Goal: Contribute content: Add original content to the website for others to see

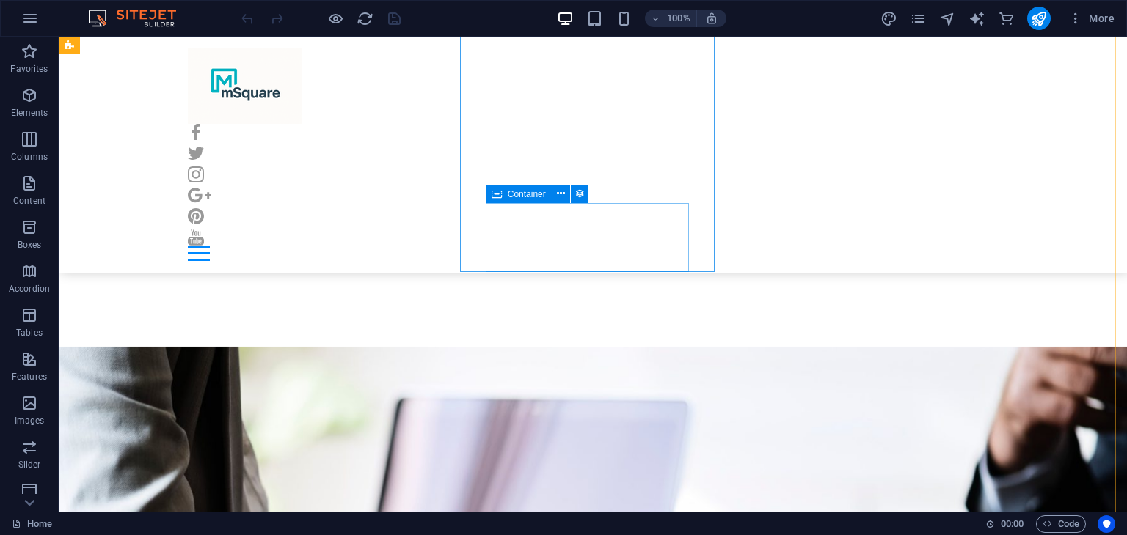
scroll to position [6014, 0]
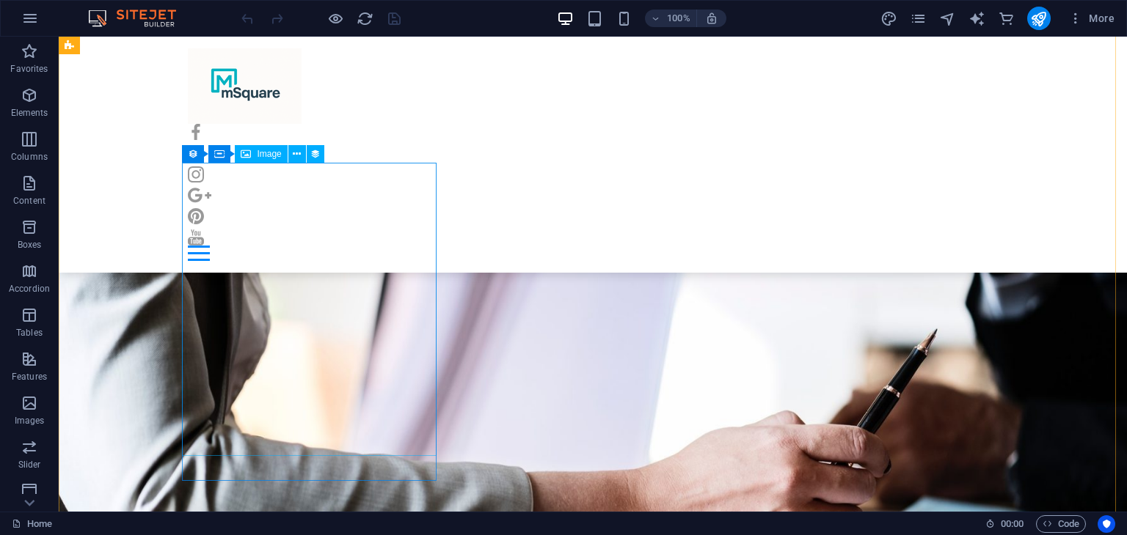
select select "px"
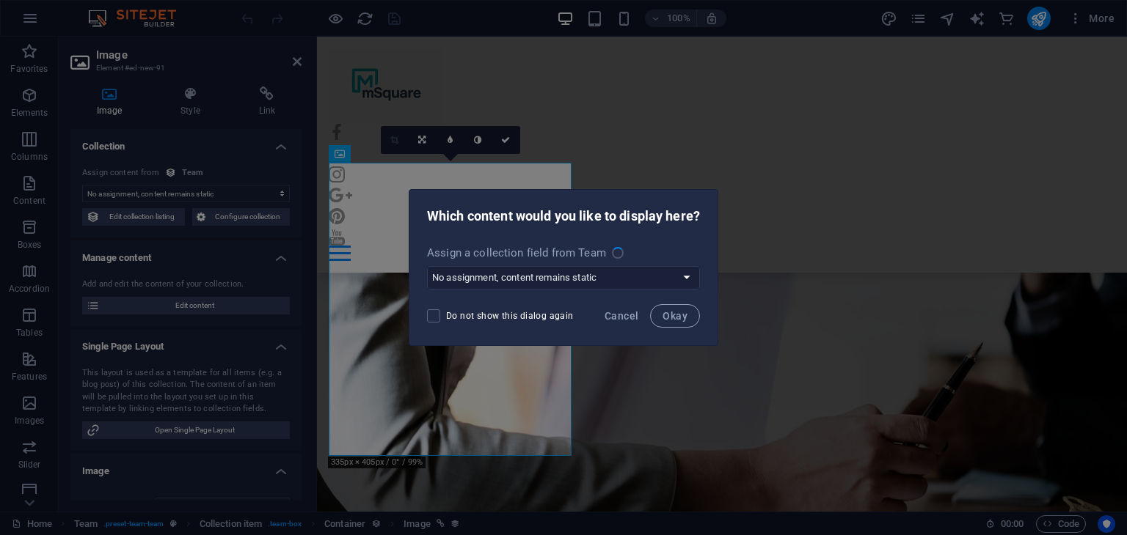
scroll to position [6023, 0]
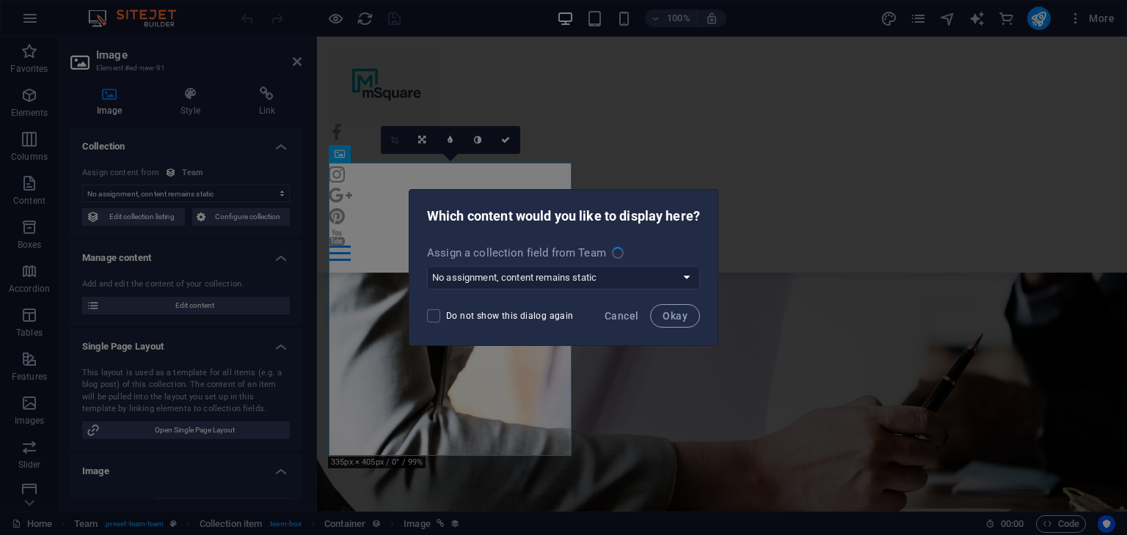
select select "image"
click at [607, 280] on select "No assignment, content remains static Create a new field Created at (Date) Upda…" at bounding box center [563, 277] width 273 height 23
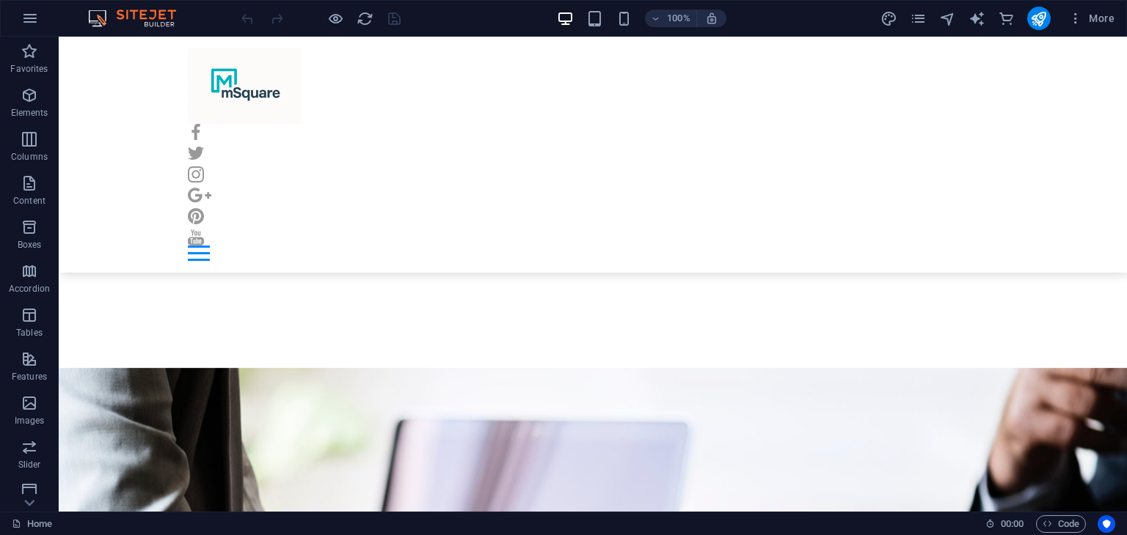
scroll to position [6014, 0]
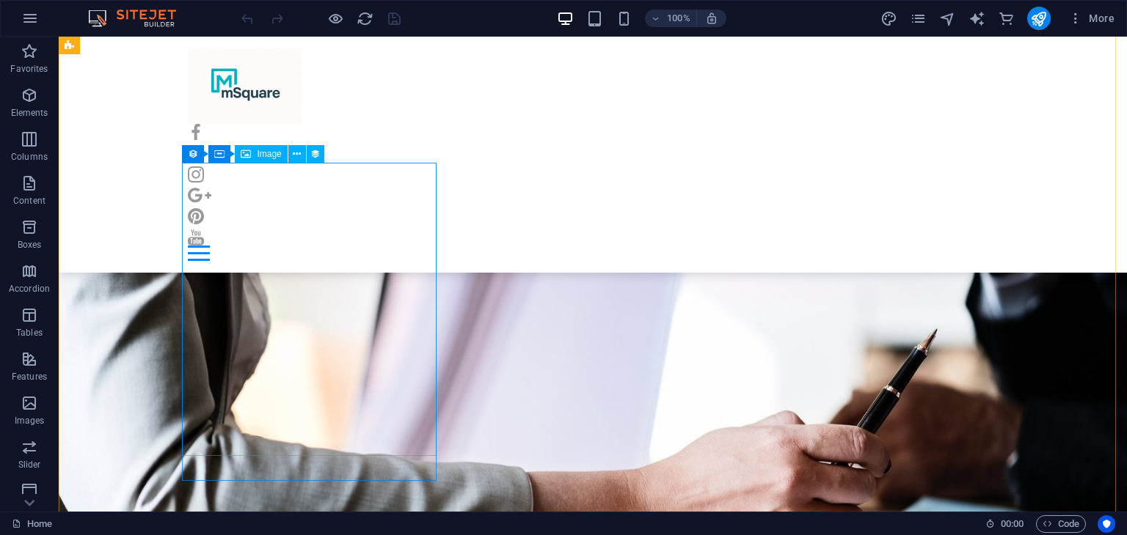
click at [267, 153] on span "Image" at bounding box center [269, 154] width 24 height 9
select select "image"
select select "px"
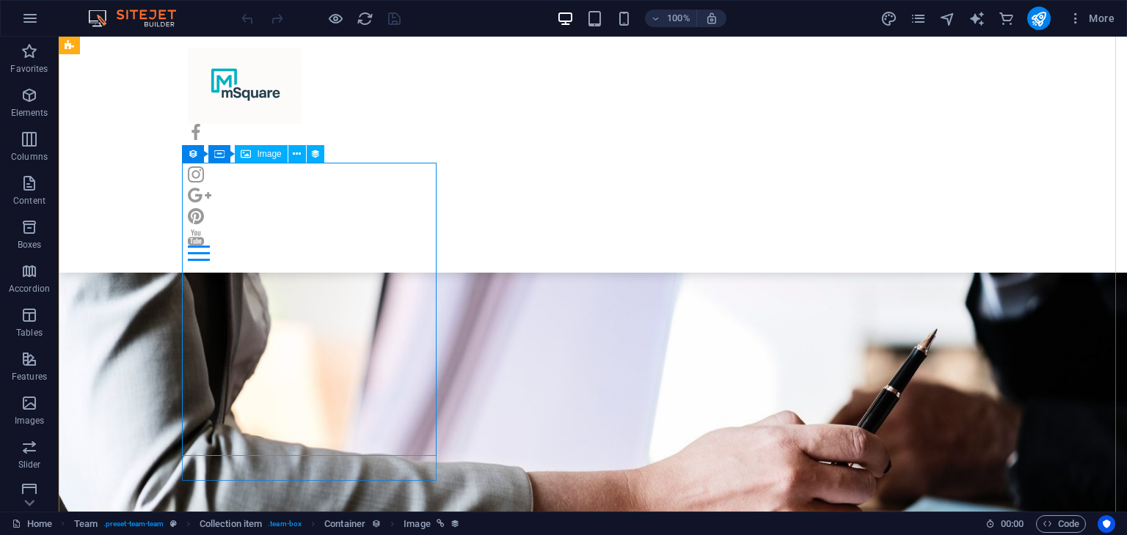
select select "px"
select select
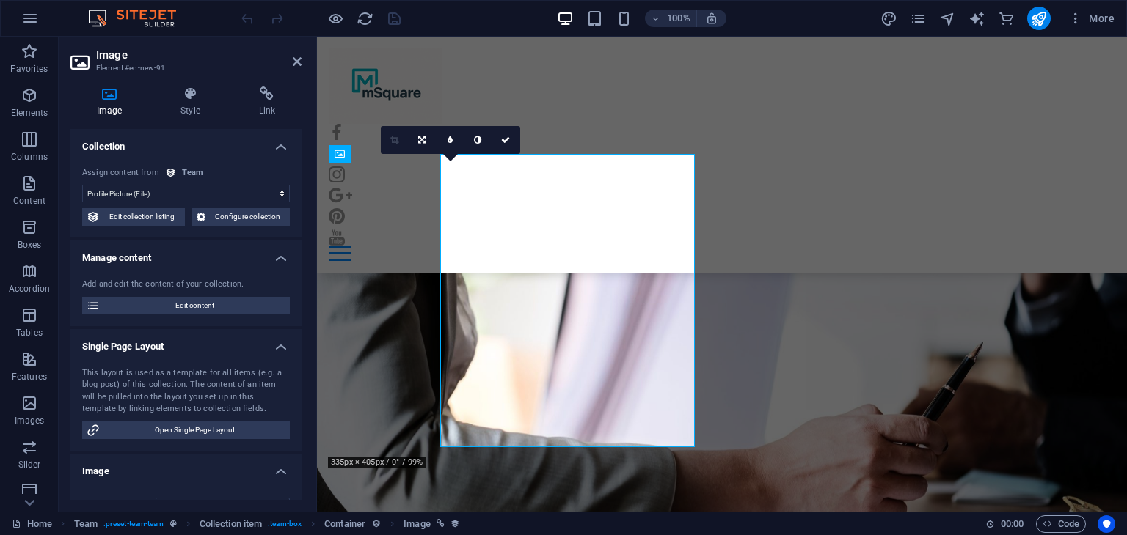
scroll to position [6023, 0]
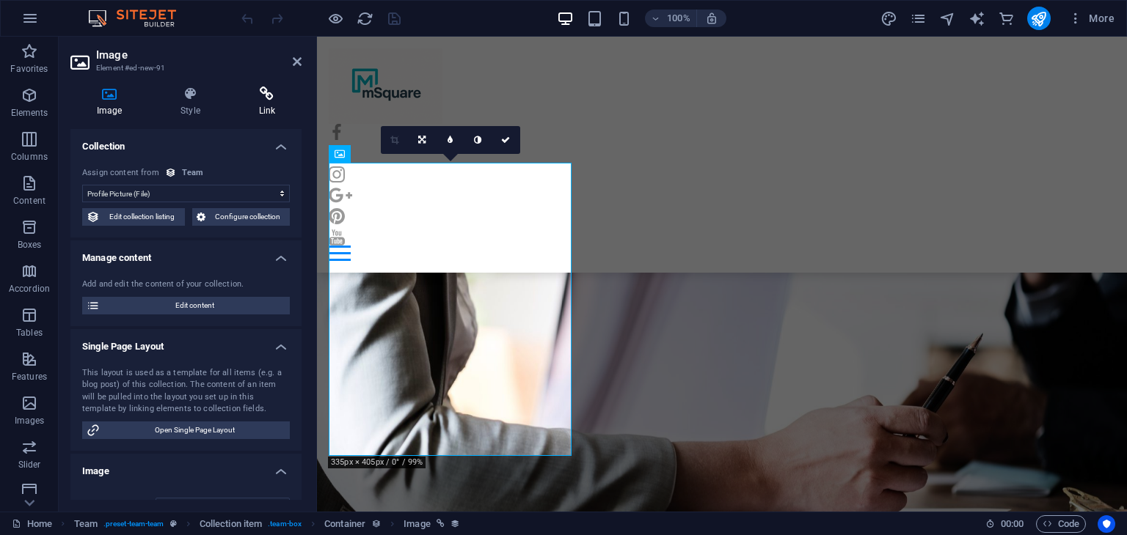
click at [259, 103] on h4 "Link" at bounding box center [266, 102] width 69 height 31
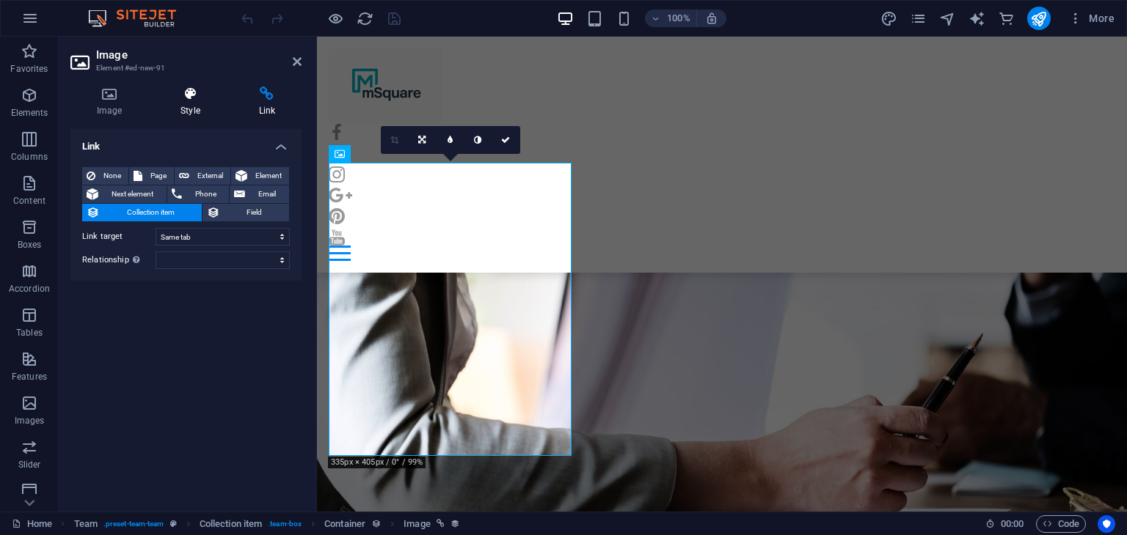
click at [208, 114] on h4 "Style" at bounding box center [193, 102] width 78 height 31
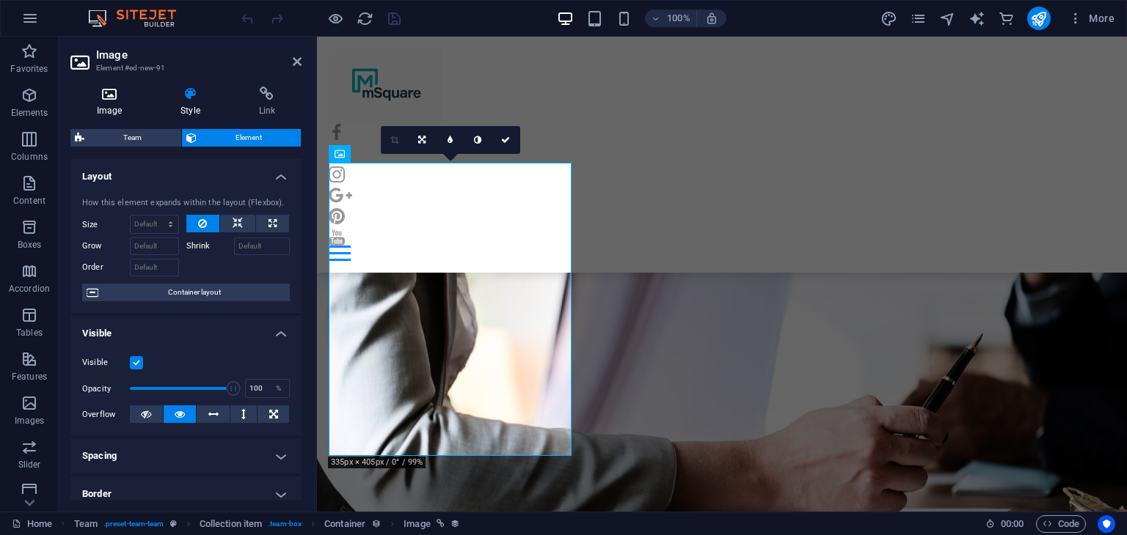
click at [128, 106] on h4 "Image" at bounding box center [112, 102] width 84 height 31
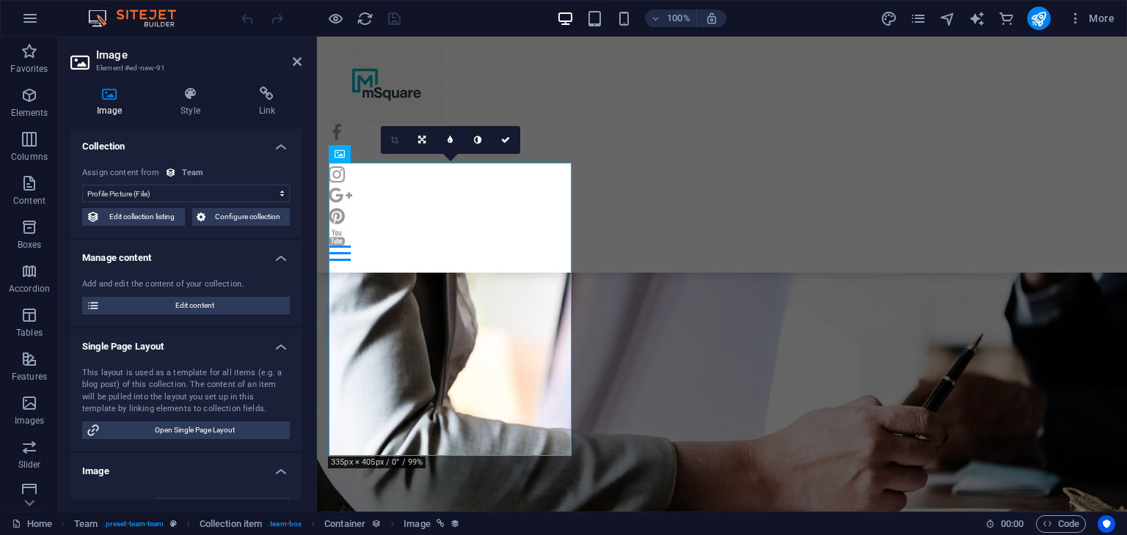
click at [135, 194] on select "No assignment, content remains static Created at (Date) Updated at (Date) Name …" at bounding box center [186, 194] width 208 height 18
click at [135, 193] on select "No assignment, content remains static Created at (Date) Updated at (Date) Name …" at bounding box center [186, 194] width 208 height 18
click at [135, 309] on span "Edit content" at bounding box center [194, 306] width 181 height 18
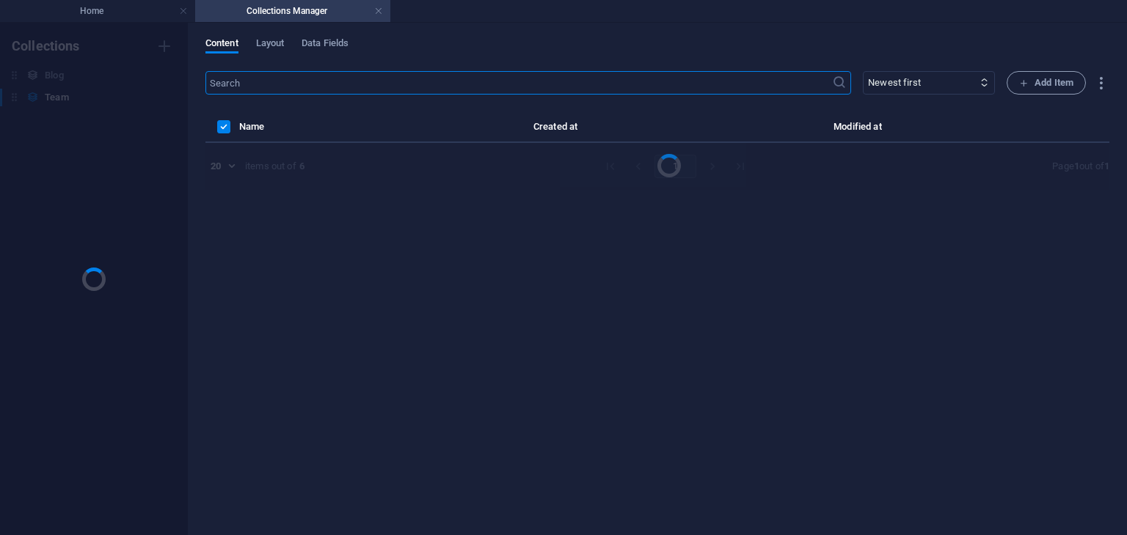
scroll to position [0, 0]
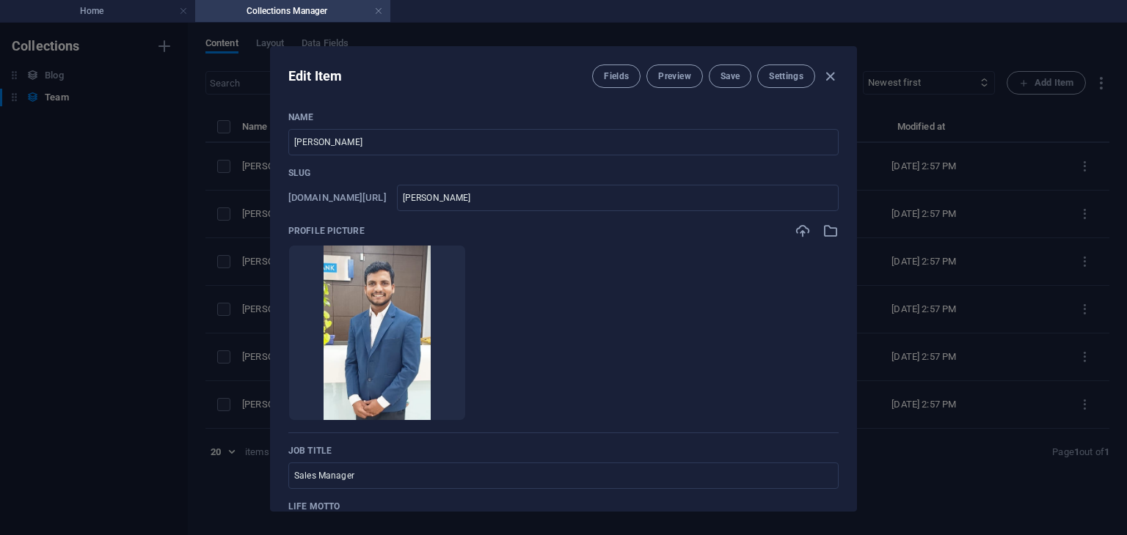
click at [421, 401] on icon "button" at bounding box center [415, 398] width 12 height 12
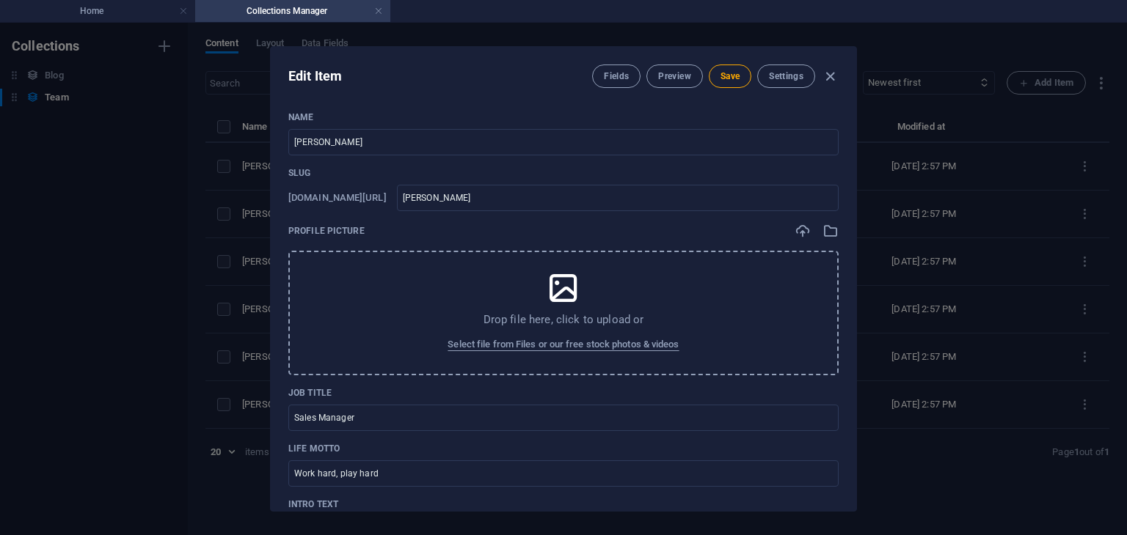
click at [545, 306] on icon at bounding box center [563, 288] width 37 height 37
click at [574, 309] on div "Drop file here, click to upload or Select file from Files or our free stock pho…" at bounding box center [563, 313] width 550 height 125
click at [385, 141] on input "DURGESH DESAI" at bounding box center [563, 142] width 550 height 26
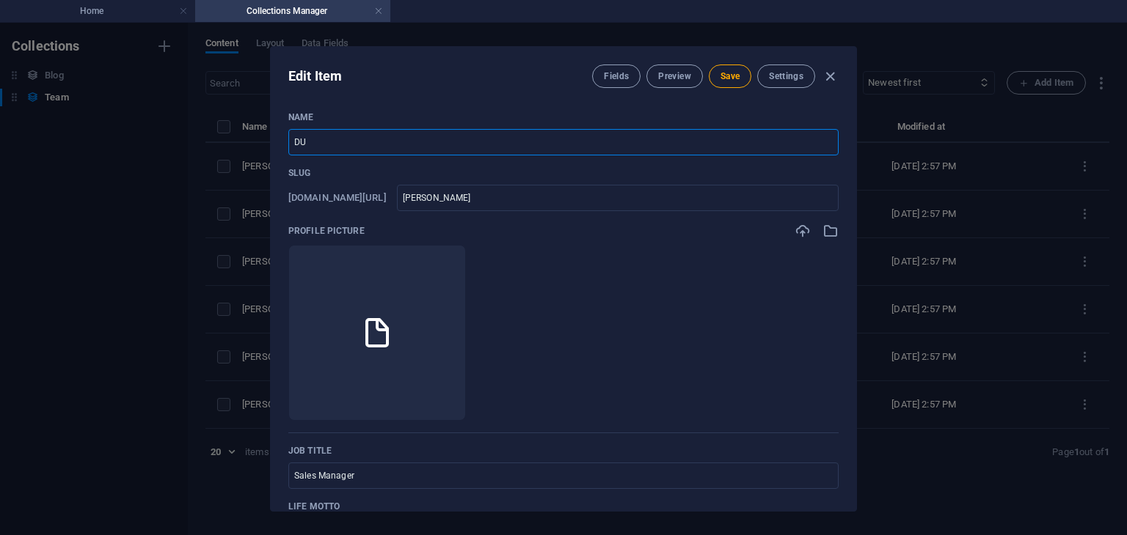
type input "D"
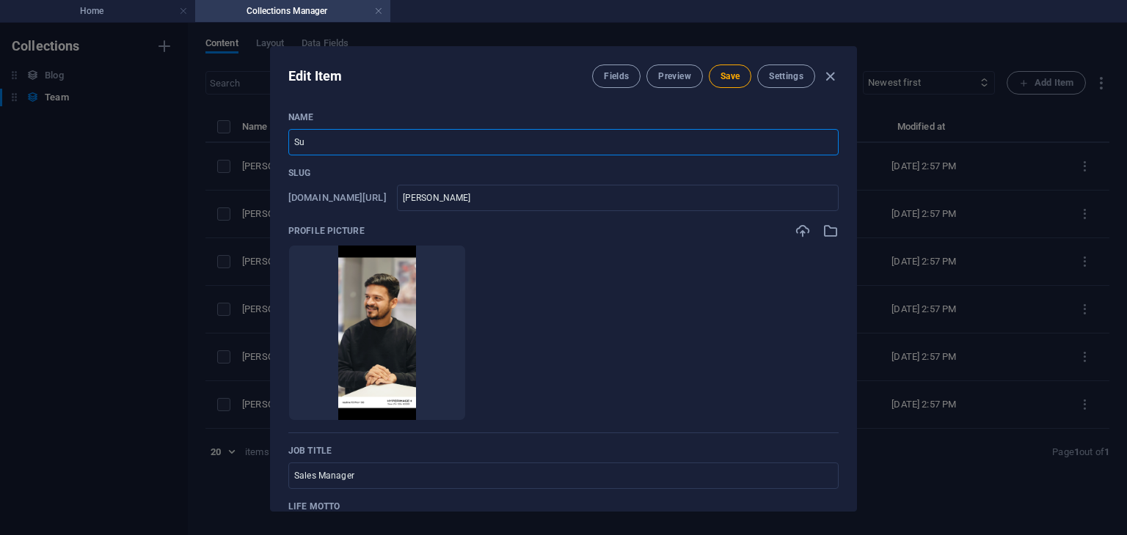
type input "S"
type input "[PERSON_NAME]"
click at [525, 198] on input "durgesh-desai" at bounding box center [618, 198] width 442 height 26
type input "durgesh-desa"
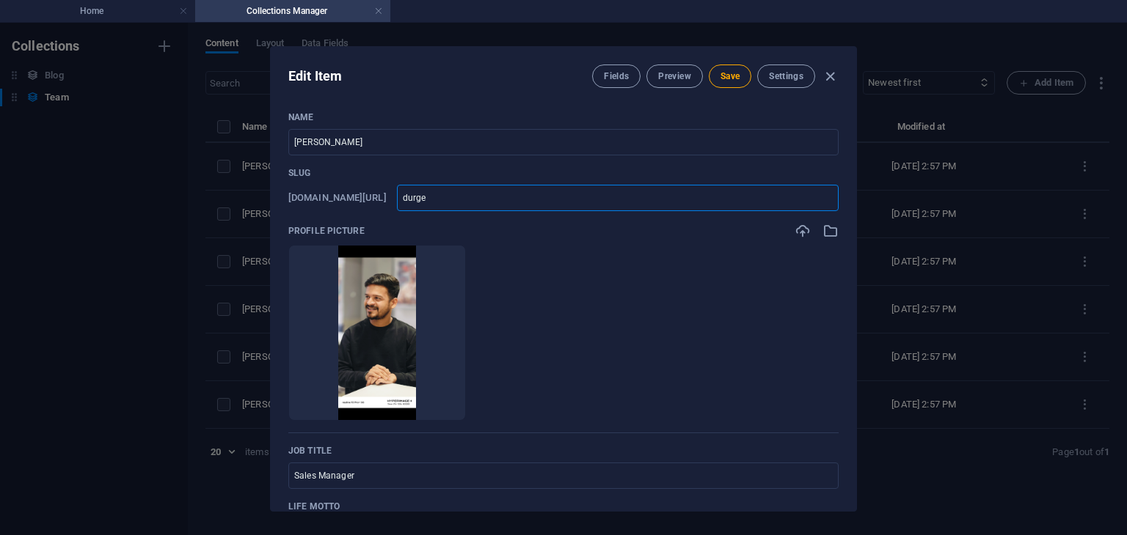
type input "durg"
type input "du"
type input "d"
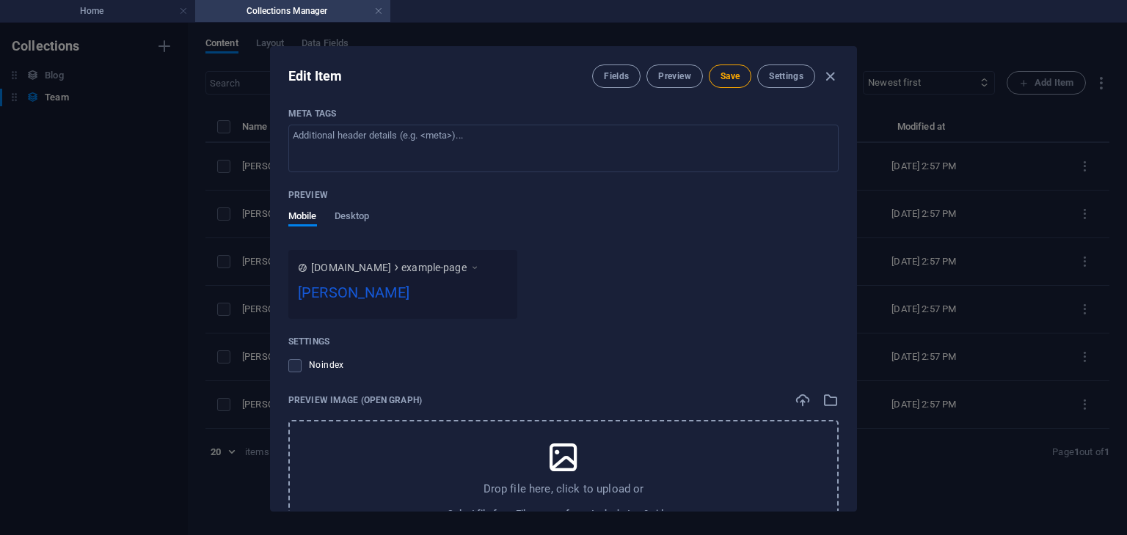
scroll to position [953, 0]
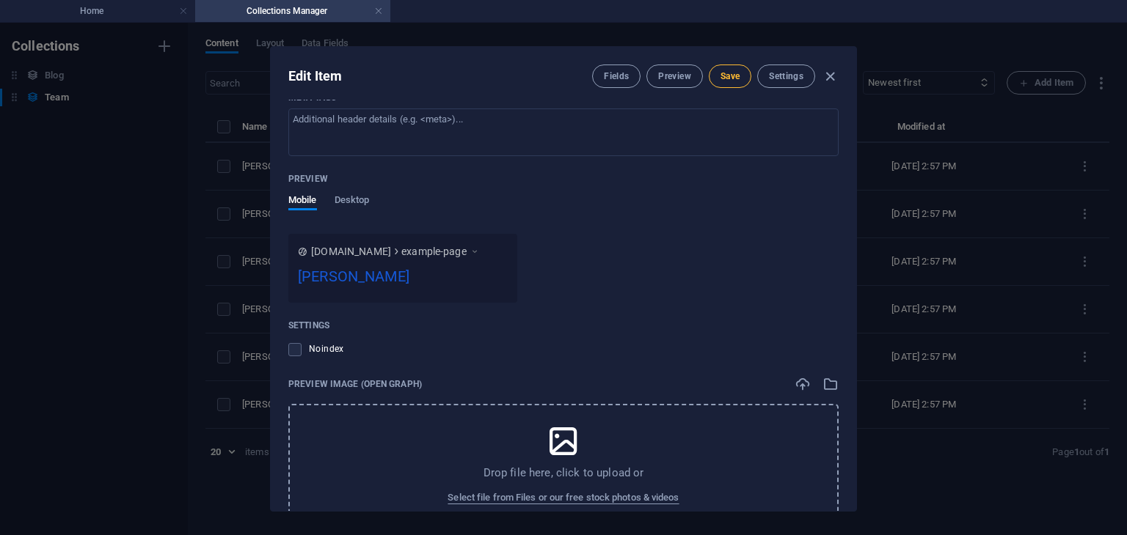
click at [733, 74] on span "Save" at bounding box center [729, 76] width 19 height 12
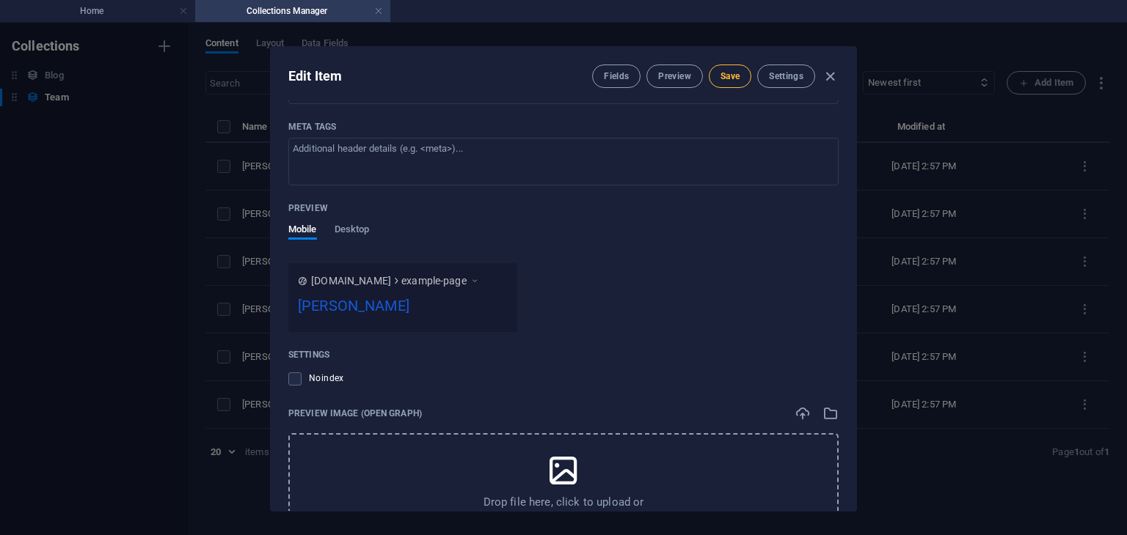
scroll to position [0, 0]
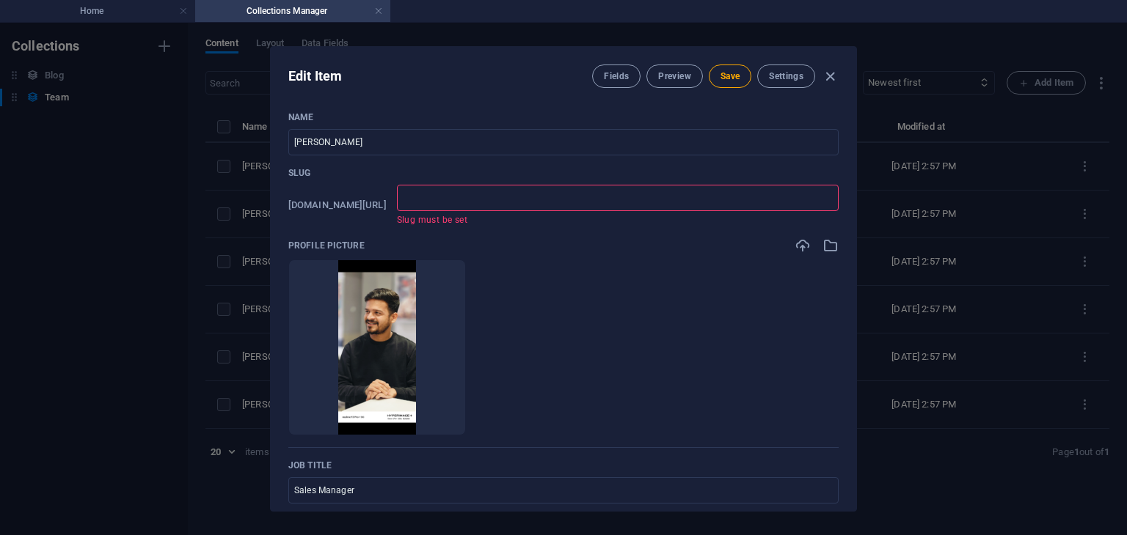
type input "s"
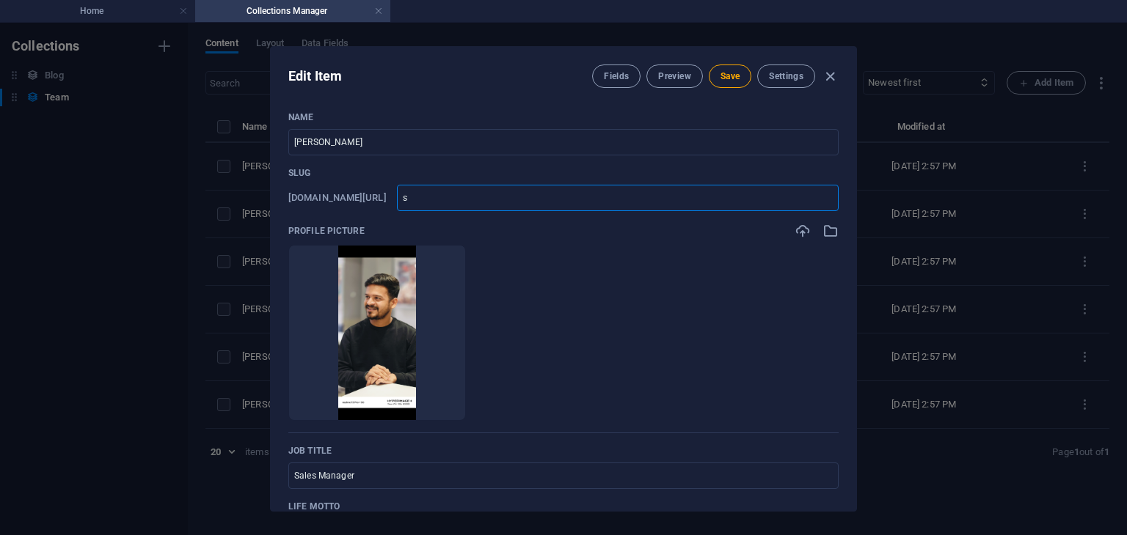
type input "su"
type input "sur"
type input "sura"
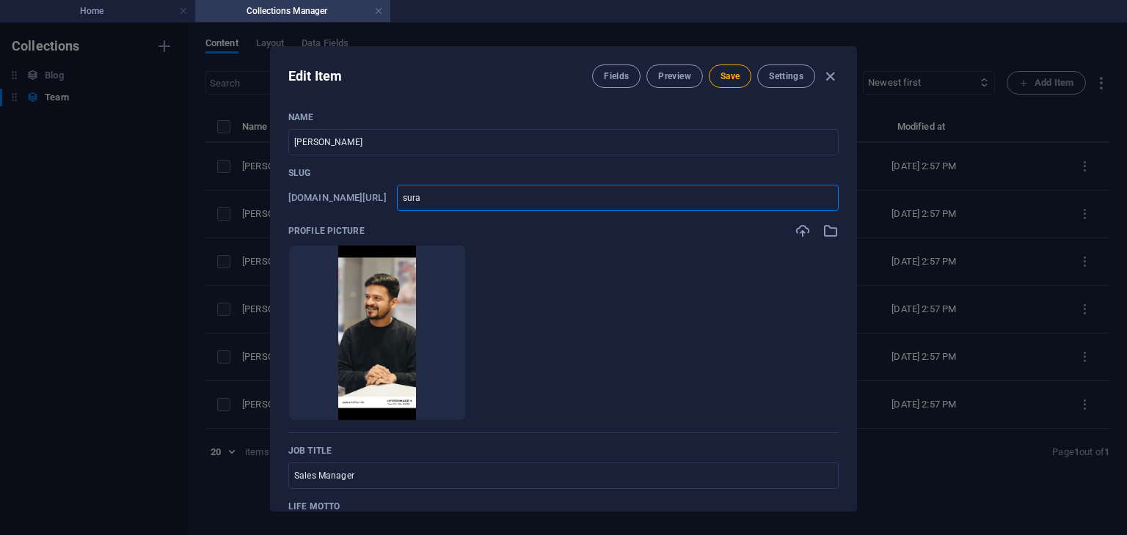
type input "sura"
type input "suraj"
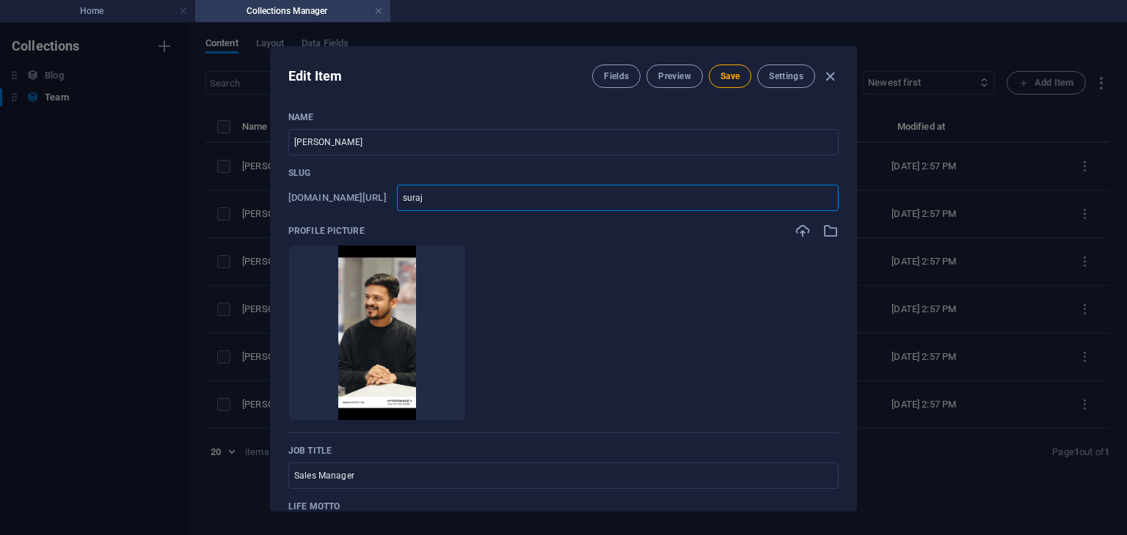
type input "suraj p"
type input "suraj pa"
type input "suraj pat"
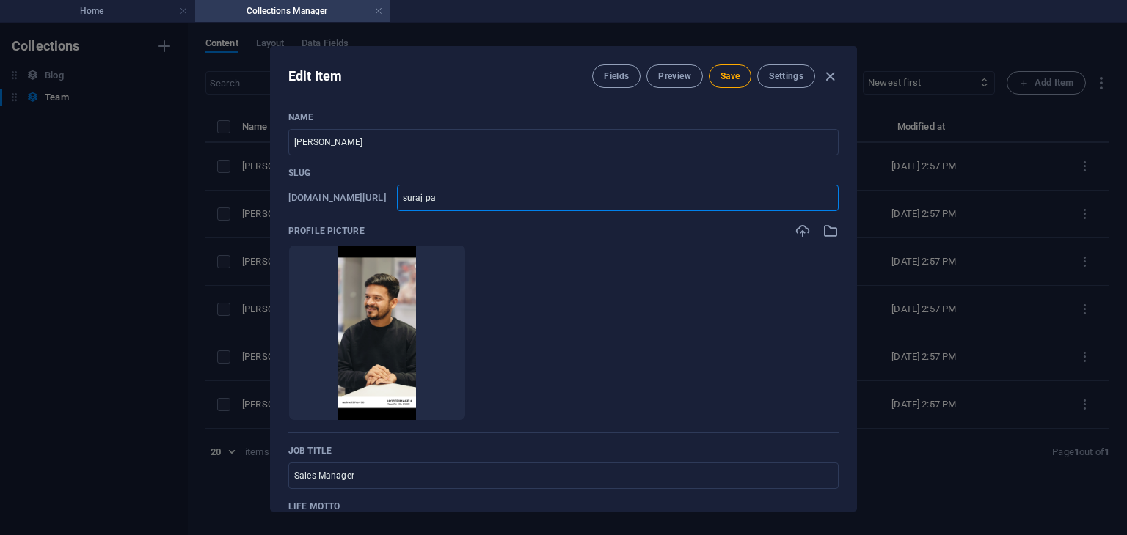
type input "suraj pat"
type input "suraj pati"
type input "suraj patil"
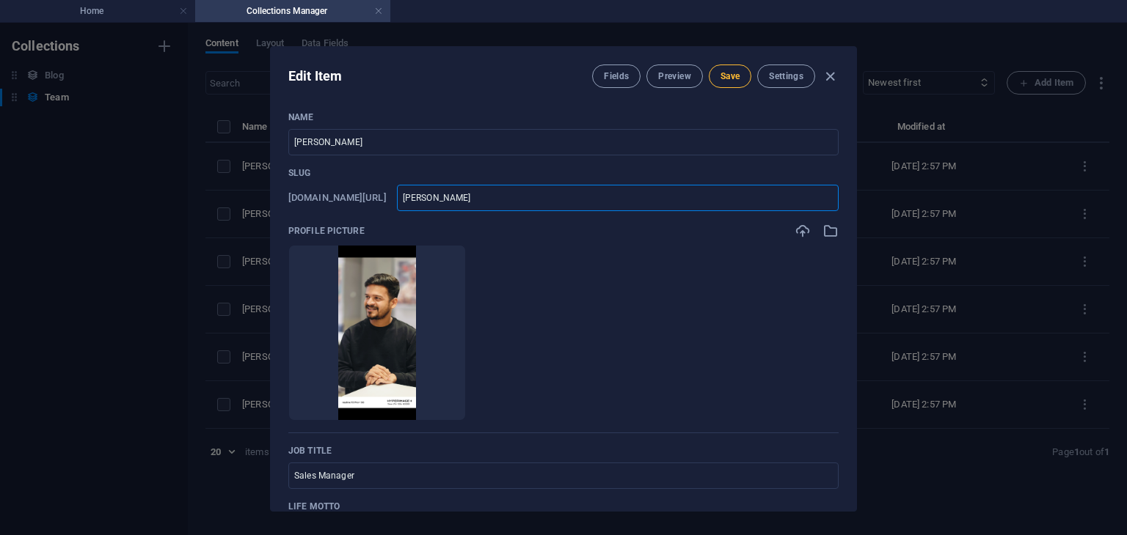
type input "suraj-patil"
click at [739, 80] on span "Save" at bounding box center [729, 76] width 19 height 12
click at [827, 80] on icon "button" at bounding box center [829, 76] width 17 height 17
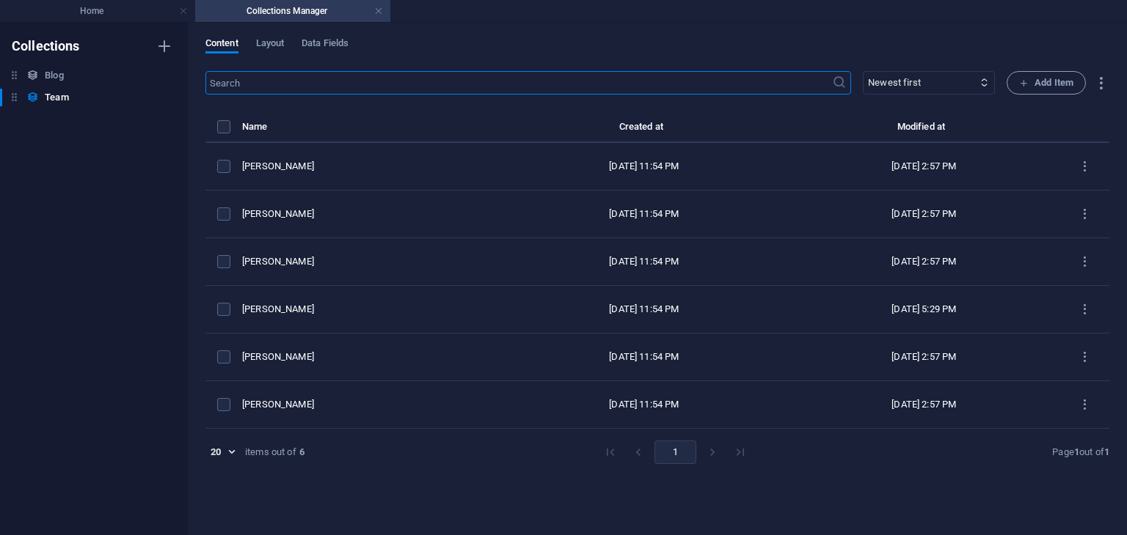
type input "suraj-patil"
click at [381, 15] on link at bounding box center [378, 11] width 9 height 14
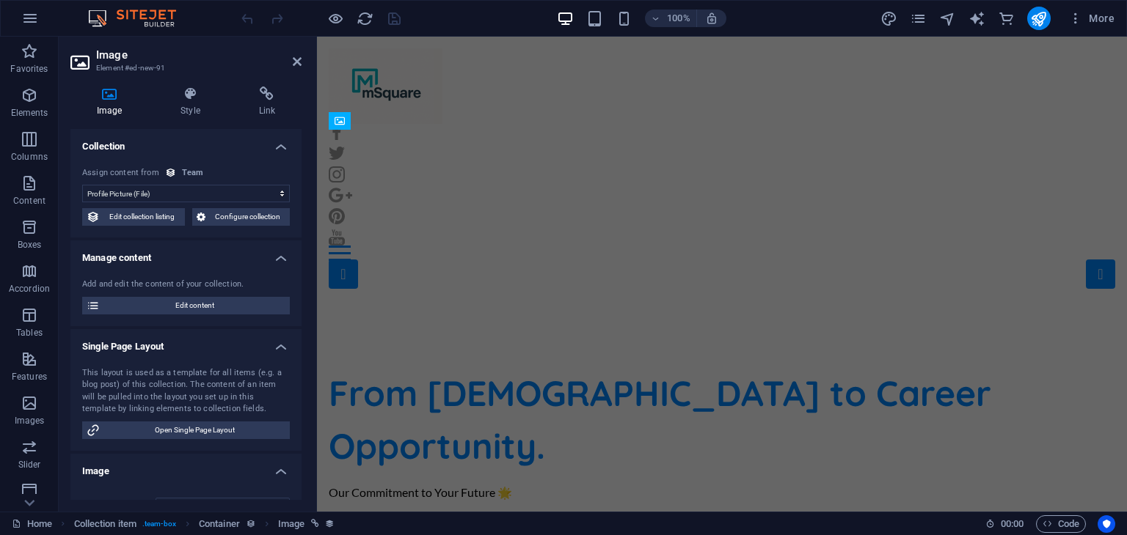
scroll to position [6056, 0]
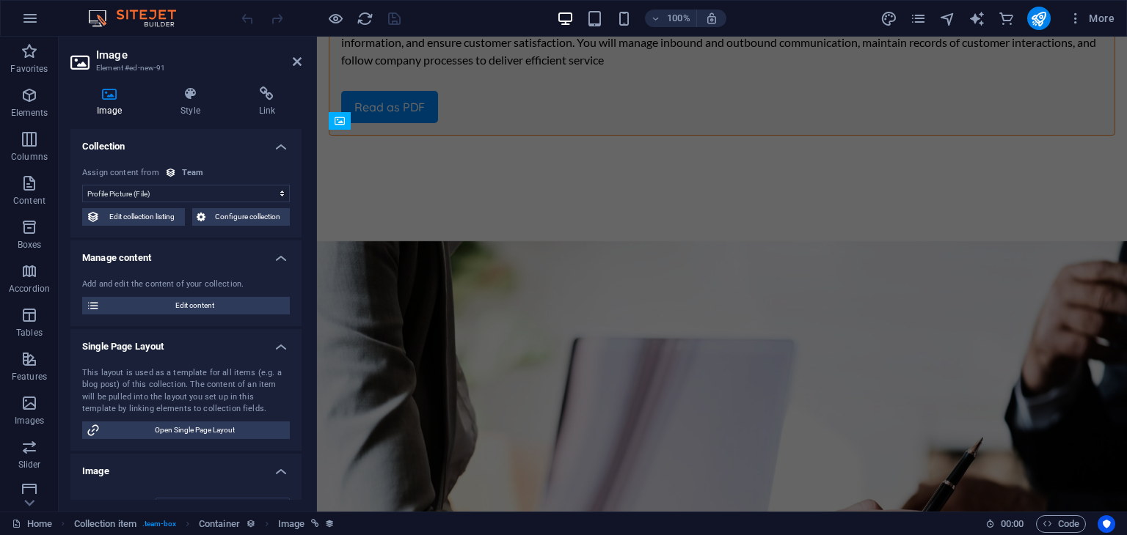
select select "DISABLED_OPTION_VALUE"
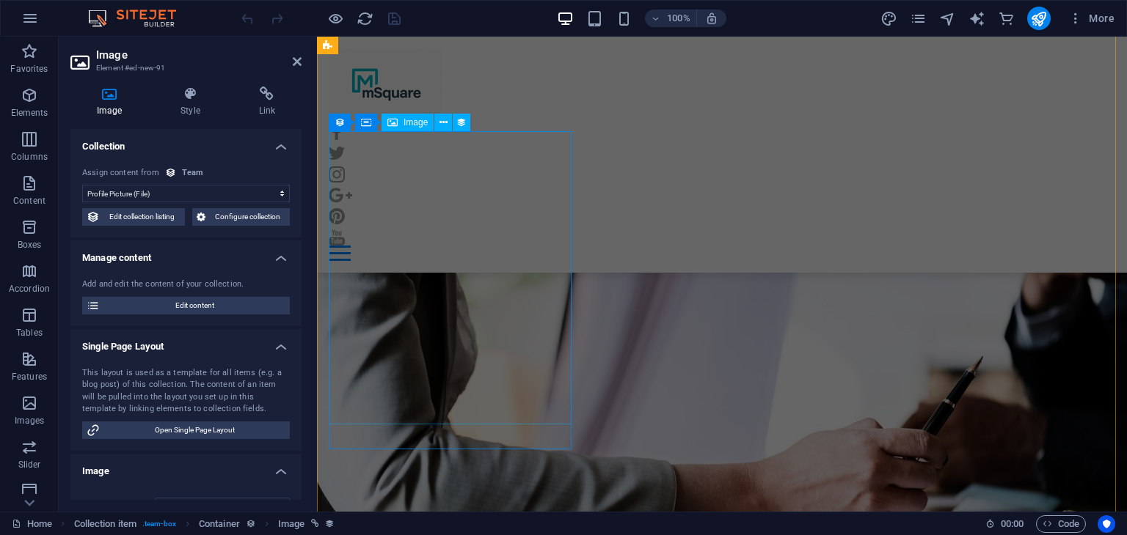
scroll to position [5982, 0]
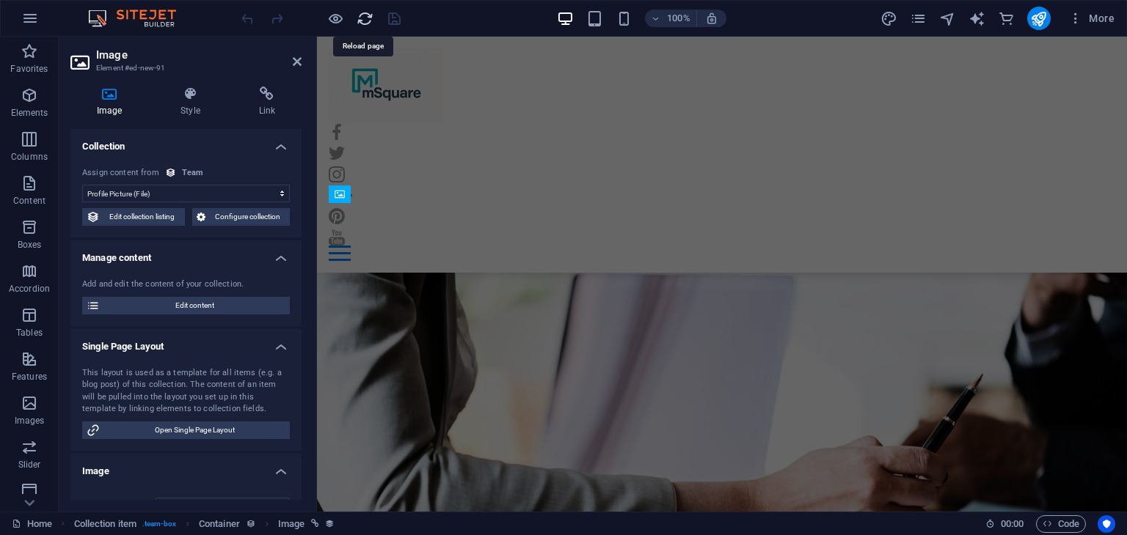
click at [359, 18] on icon "reload" at bounding box center [364, 18] width 17 height 17
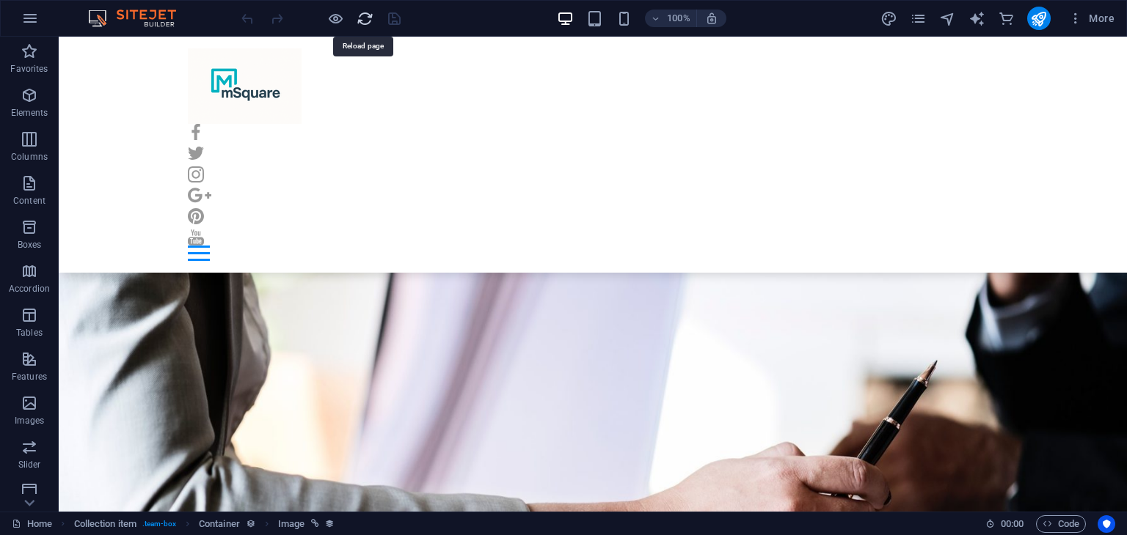
scroll to position [5974, 0]
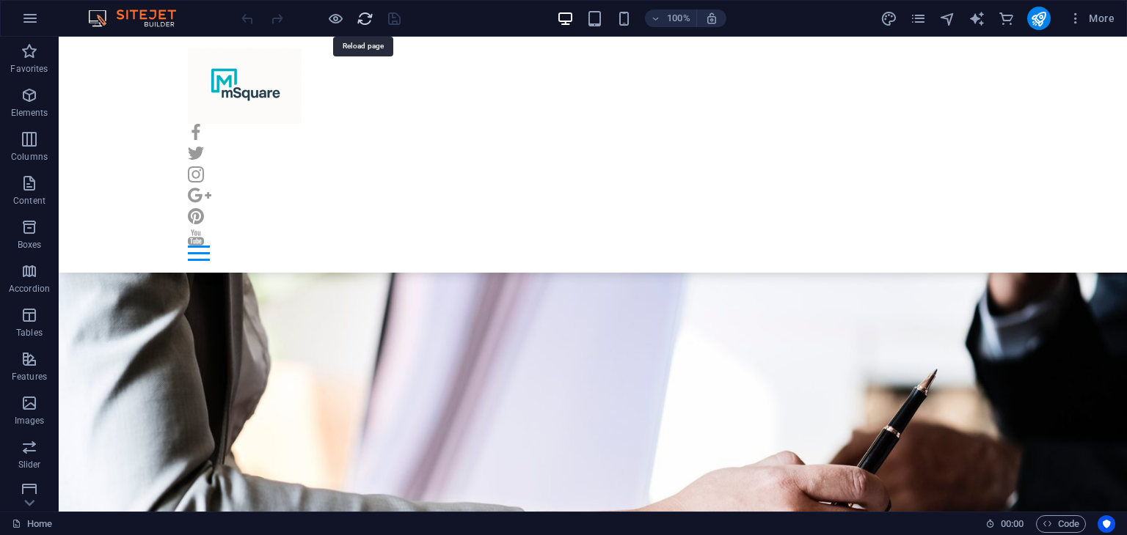
click at [363, 23] on icon "reload" at bounding box center [364, 18] width 17 height 17
click at [368, 17] on icon "reload" at bounding box center [364, 18] width 17 height 17
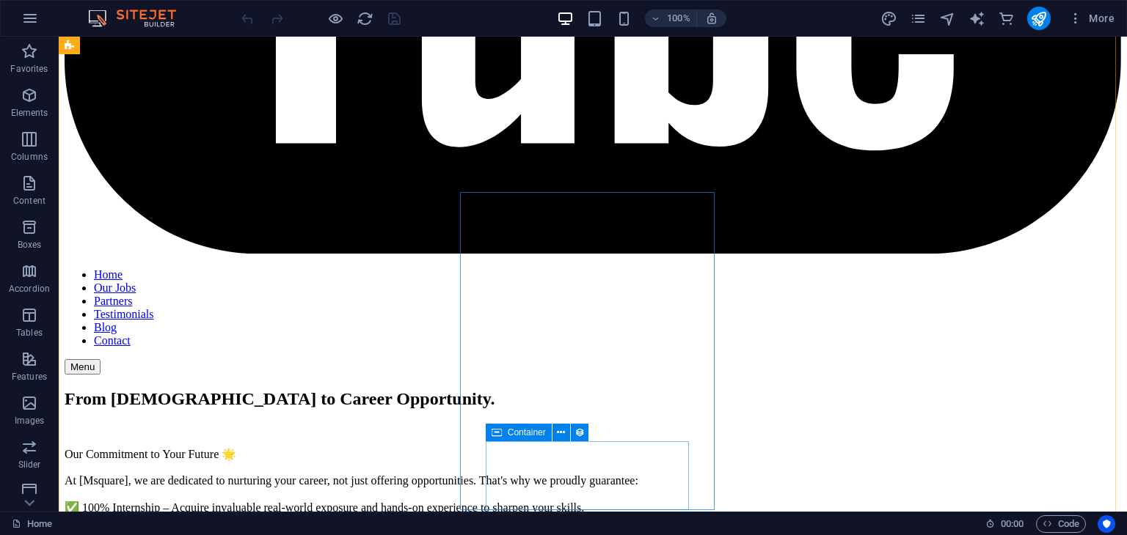
scroll to position [6014, 0]
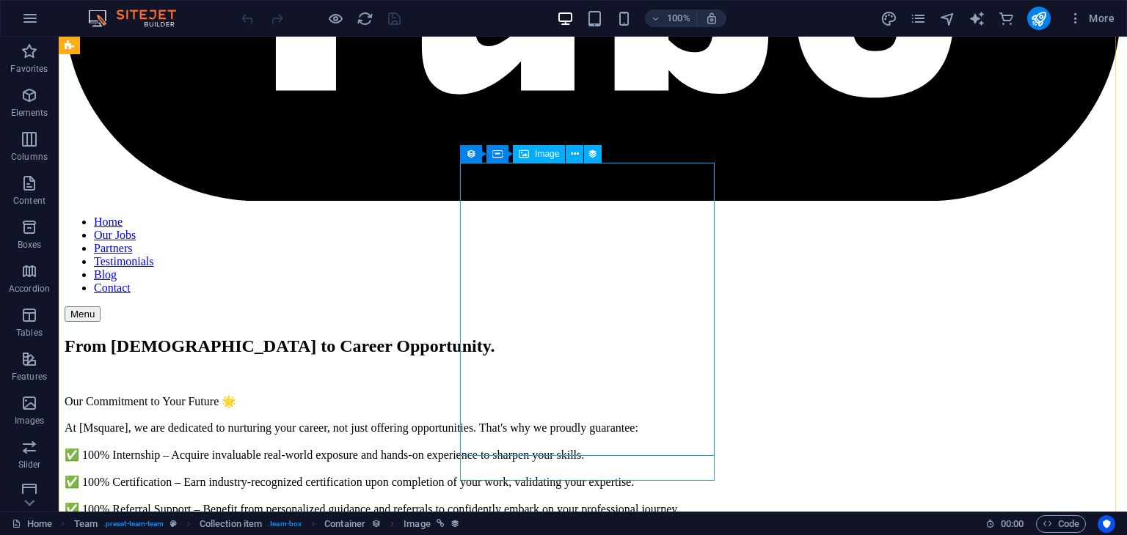
click at [549, 159] on div "Image" at bounding box center [539, 154] width 52 height 18
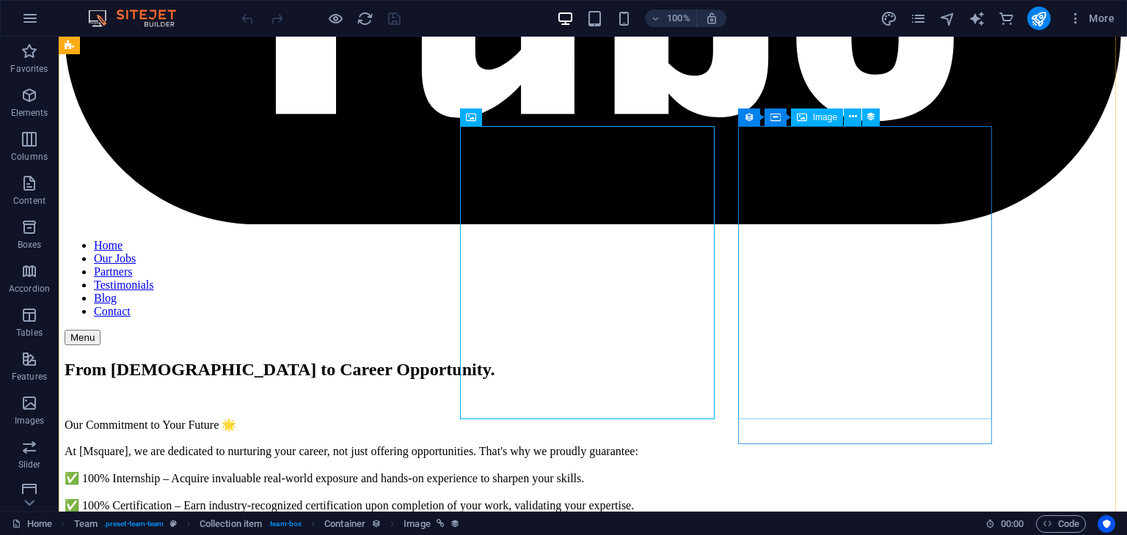
scroll to position [5941, 0]
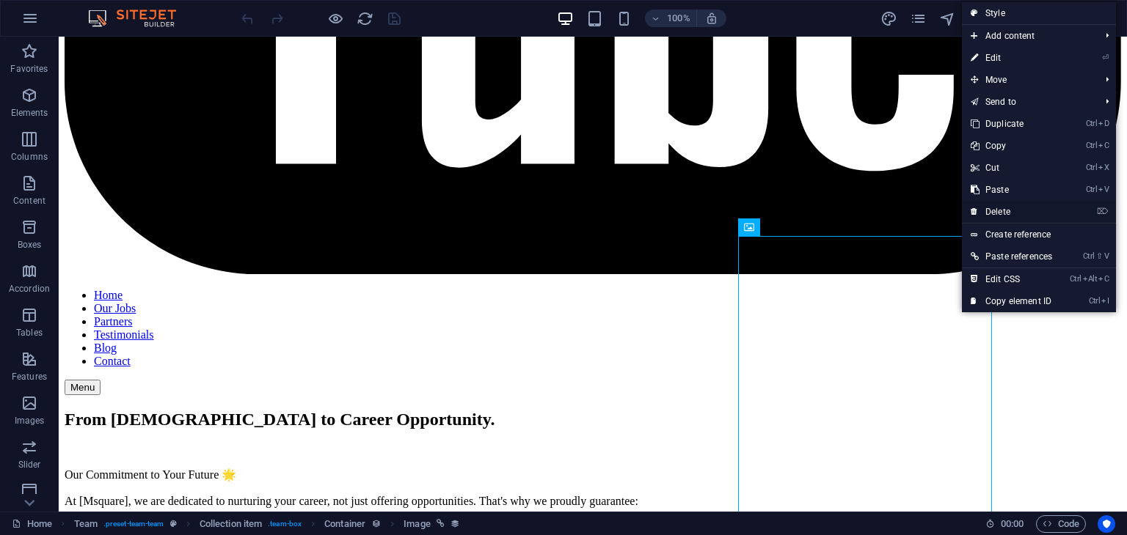
click at [1008, 210] on link "⌦ Delete" at bounding box center [1011, 212] width 99 height 22
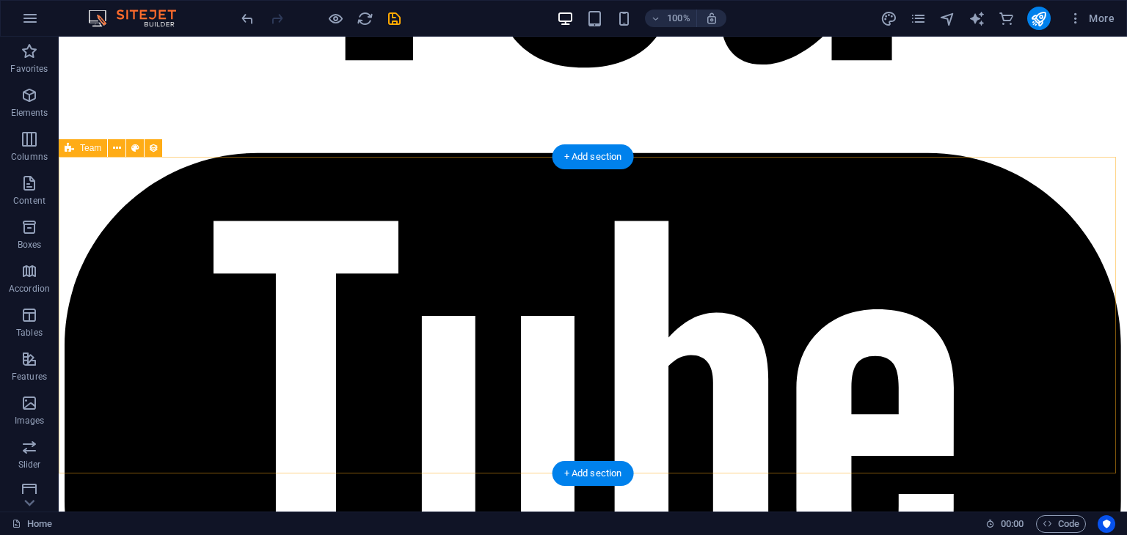
scroll to position [5501, 0]
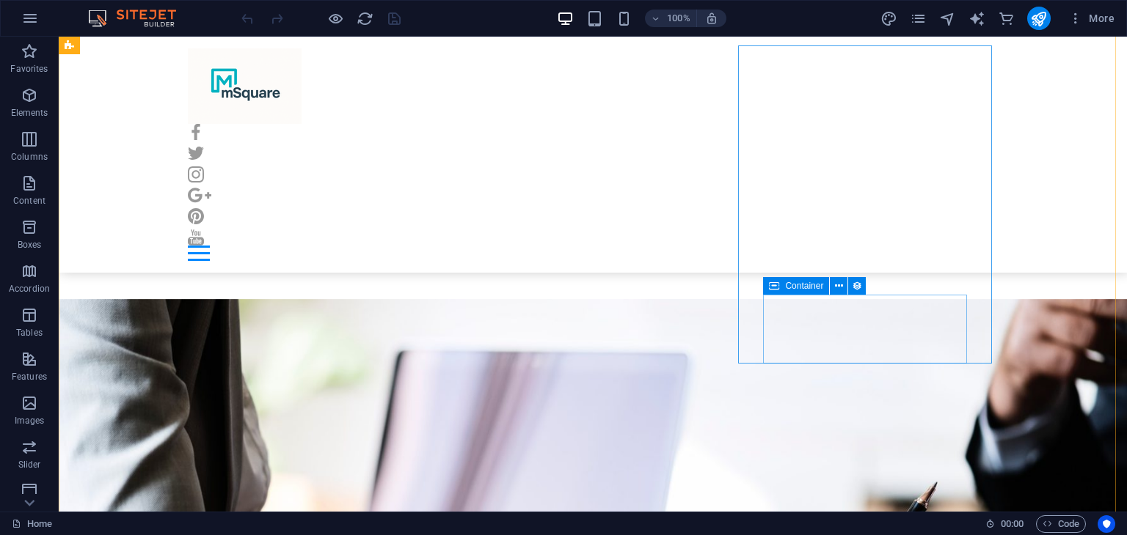
scroll to position [5867, 0]
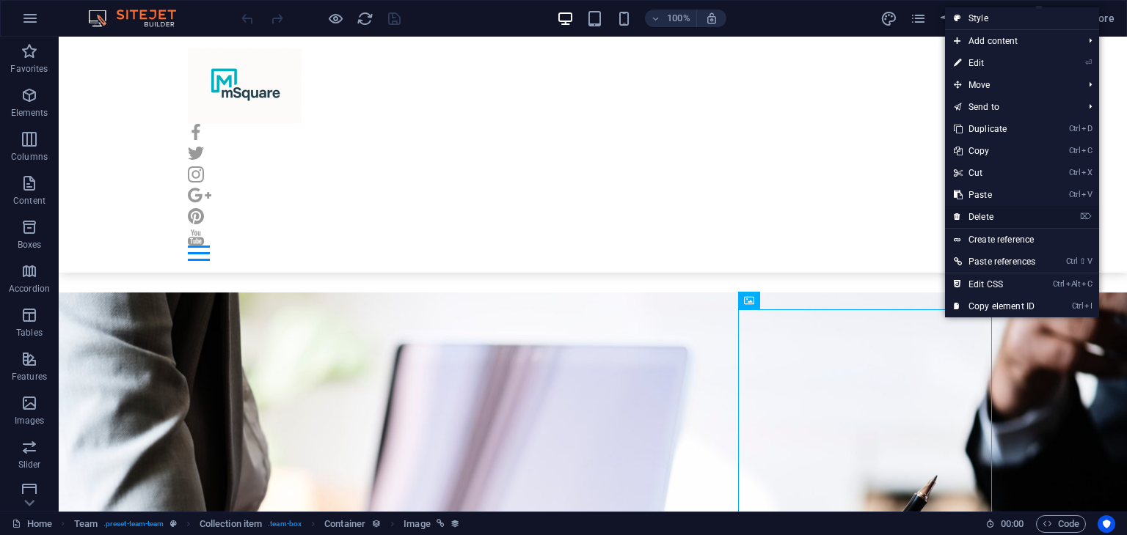
click at [979, 218] on link "⌦ Delete" at bounding box center [994, 217] width 99 height 22
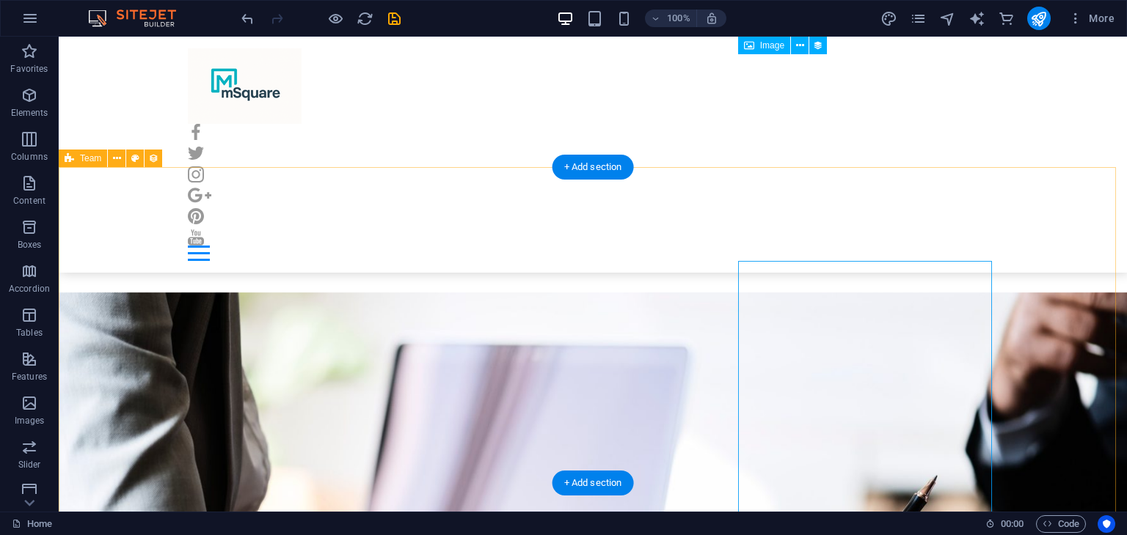
scroll to position [5574, 0]
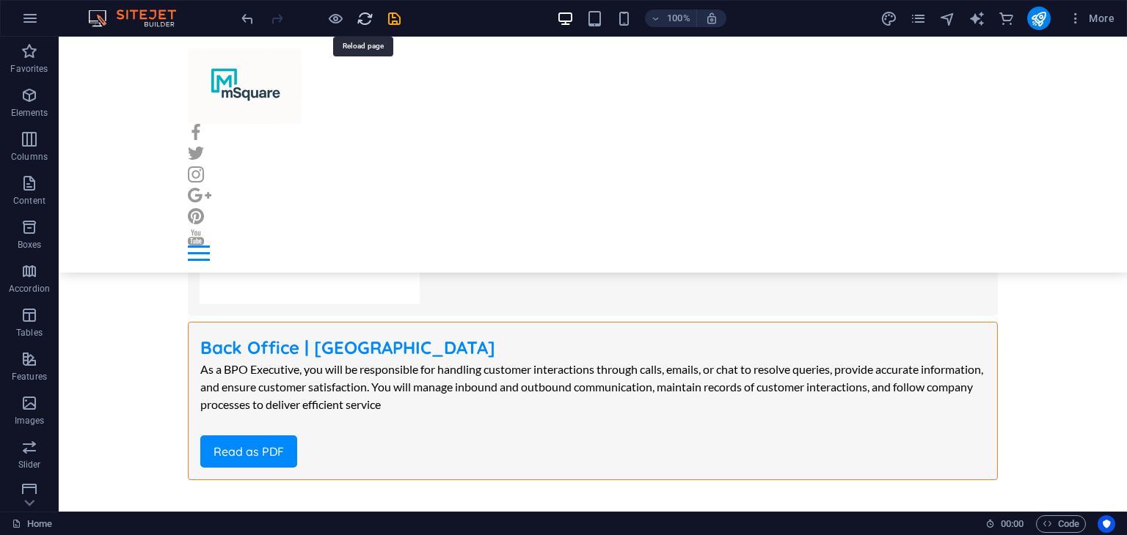
click at [361, 15] on icon "reload" at bounding box center [364, 18] width 17 height 17
click at [361, 17] on icon "reload" at bounding box center [364, 18] width 17 height 17
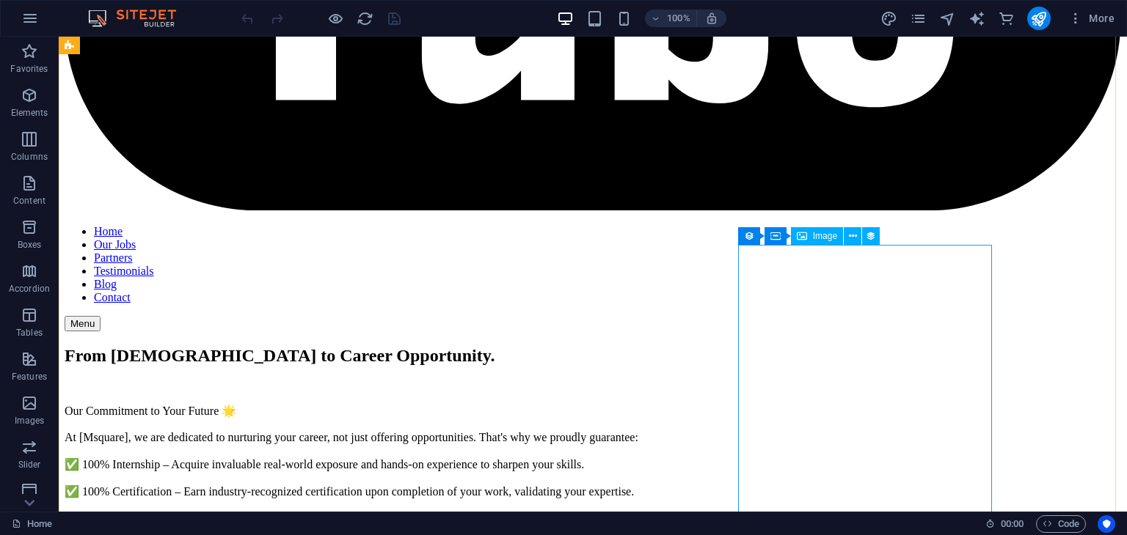
scroll to position [6014, 0]
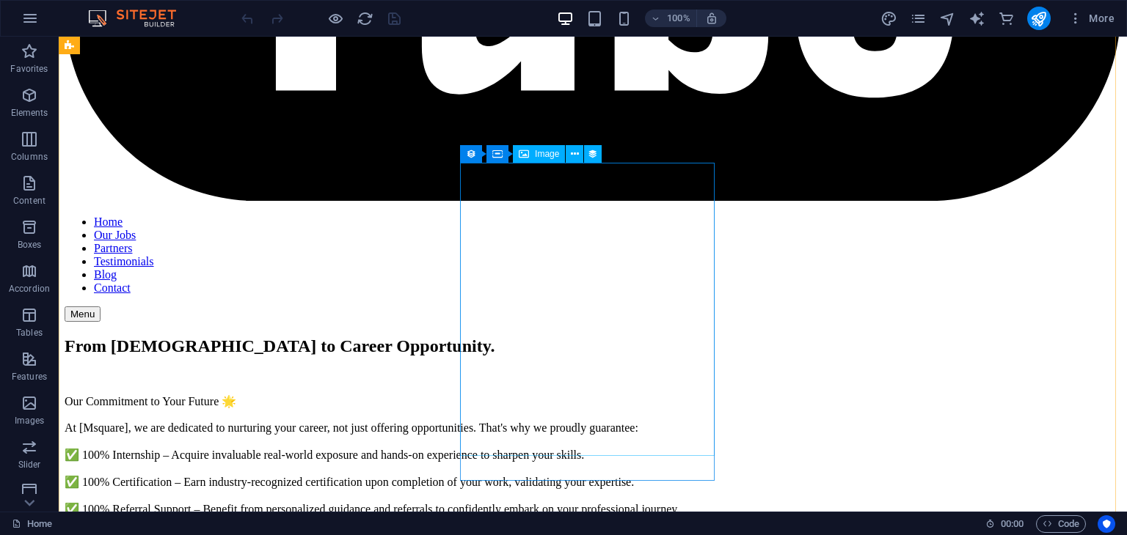
drag, startPoint x: 561, startPoint y: 271, endPoint x: 303, endPoint y: 270, distance: 258.2
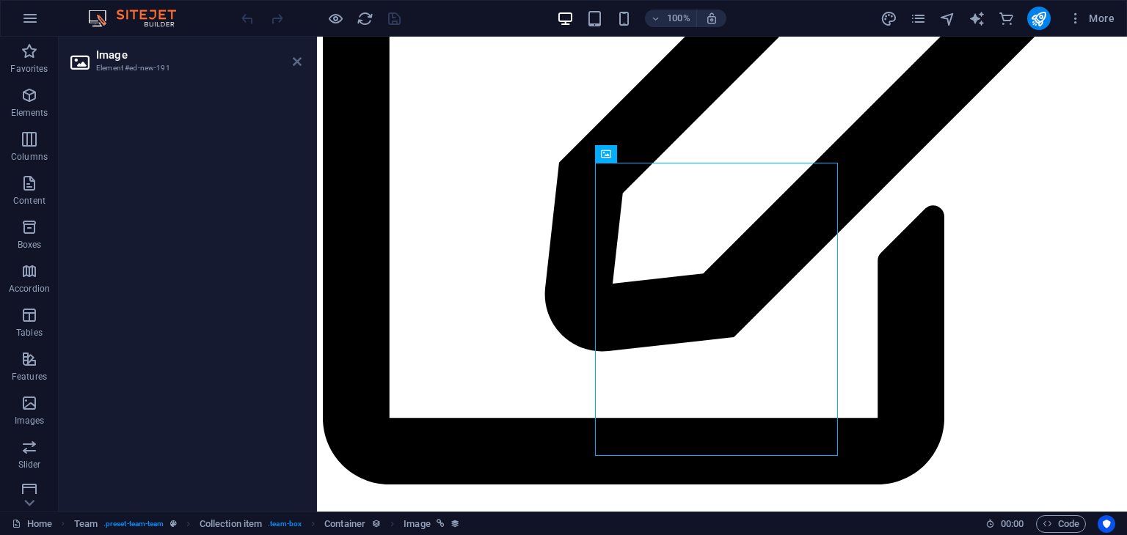
click at [296, 57] on icon at bounding box center [297, 62] width 9 height 12
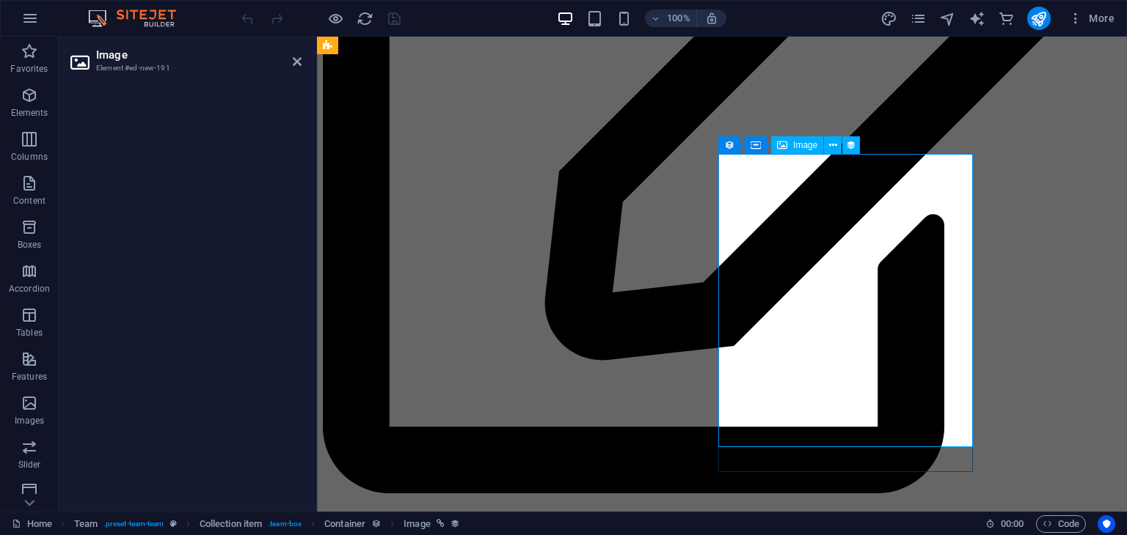
scroll to position [6023, 0]
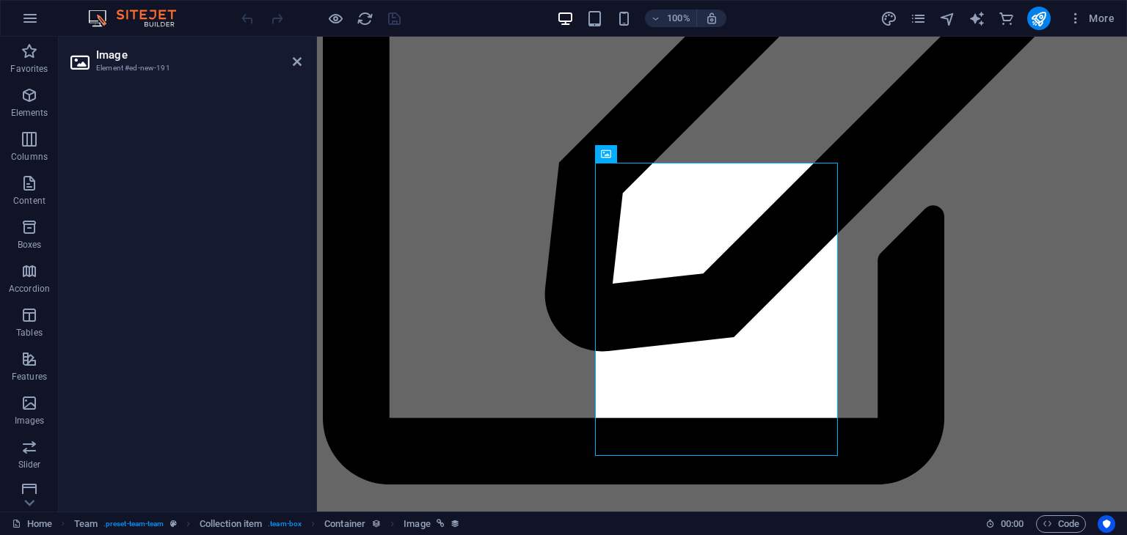
click at [184, 67] on h3 "Element #ed-new-191" at bounding box center [184, 68] width 176 height 13
click at [300, 59] on icon at bounding box center [297, 62] width 9 height 12
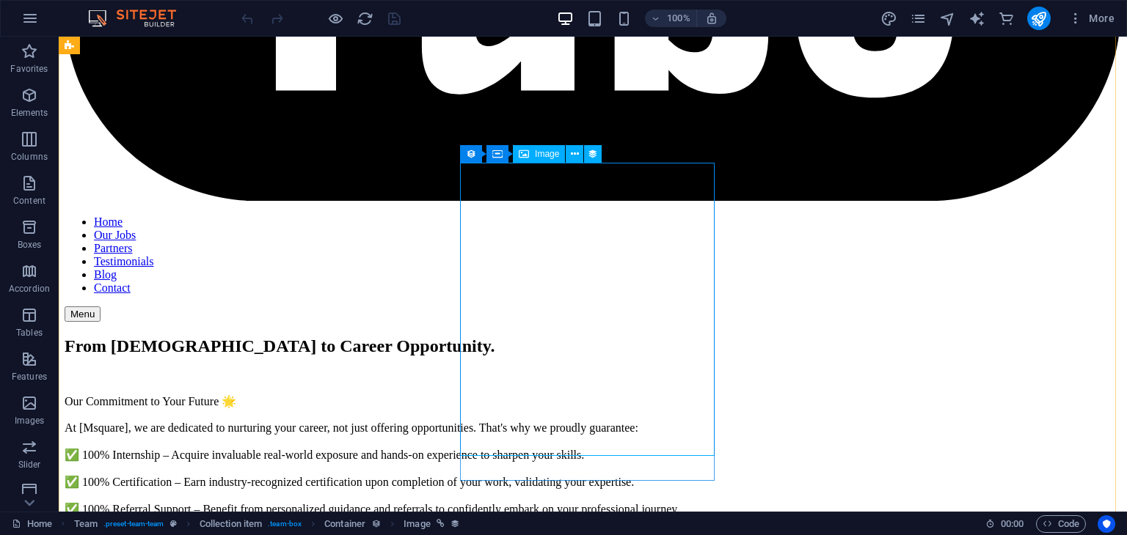
click at [541, 155] on span "Image" at bounding box center [547, 154] width 24 height 9
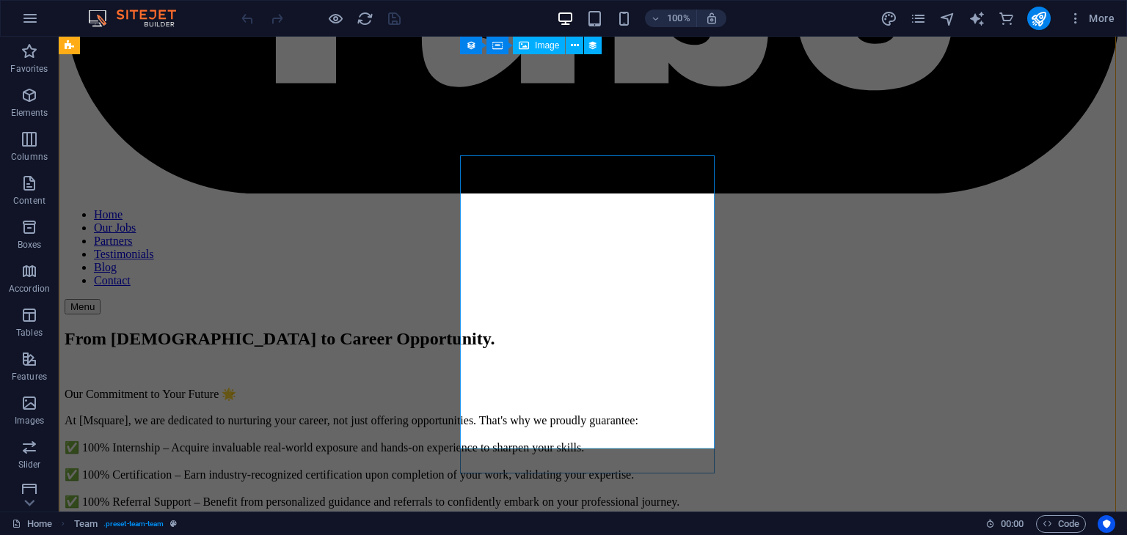
scroll to position [5944, 0]
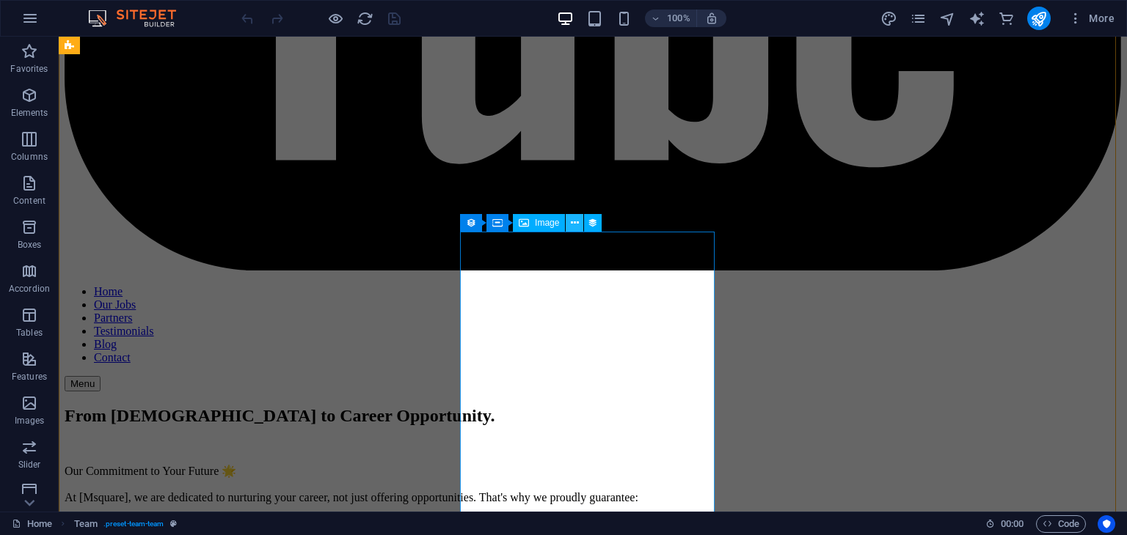
click at [571, 224] on icon at bounding box center [575, 223] width 8 height 15
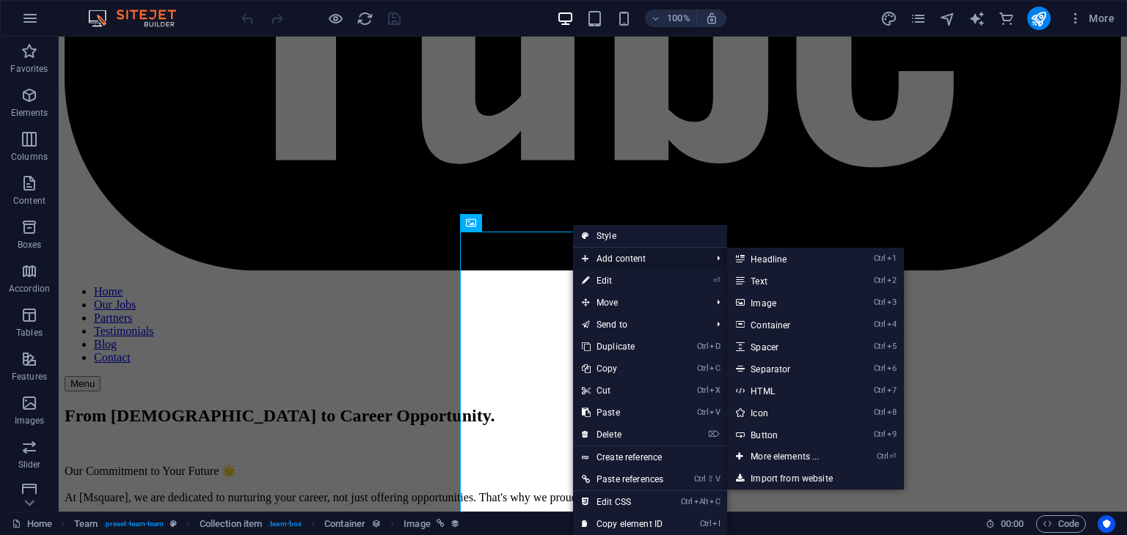
click at [598, 267] on span "Add content" at bounding box center [639, 259] width 132 height 22
click at [601, 261] on span "Add content" at bounding box center [639, 259] width 132 height 22
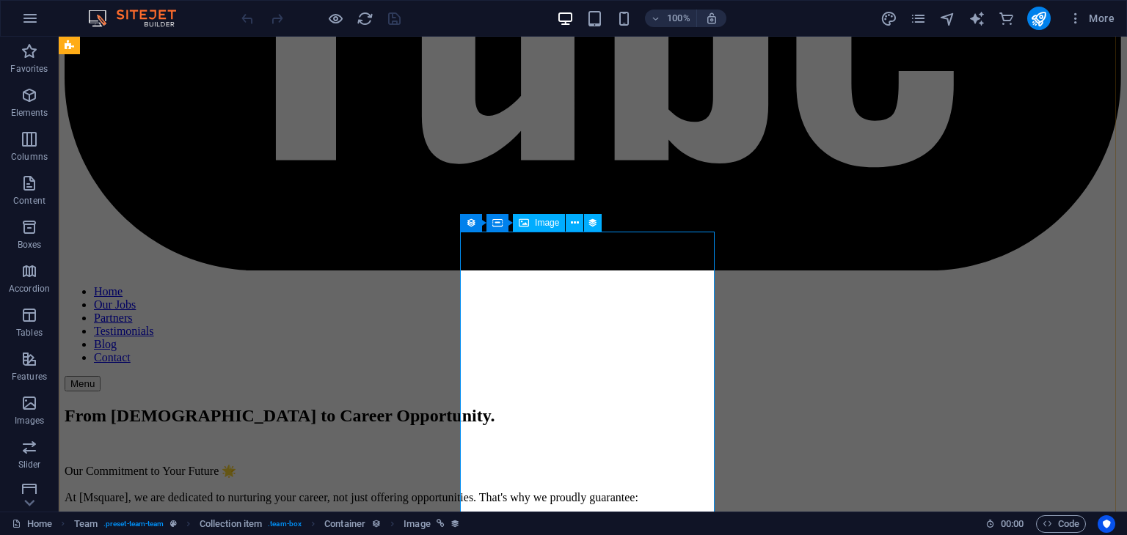
click at [546, 226] on span "Image" at bounding box center [547, 223] width 24 height 9
click at [543, 227] on div "Image" at bounding box center [539, 223] width 52 height 18
click at [543, 227] on span "Image" at bounding box center [547, 223] width 24 height 9
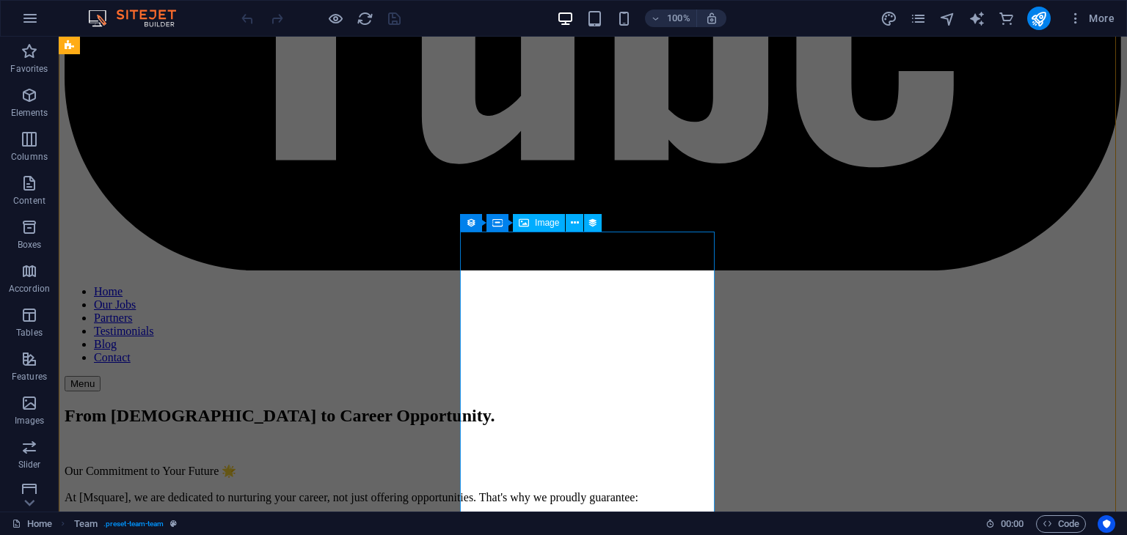
click at [542, 226] on span "Image" at bounding box center [547, 223] width 24 height 9
click at [542, 227] on span "Image" at bounding box center [547, 223] width 24 height 9
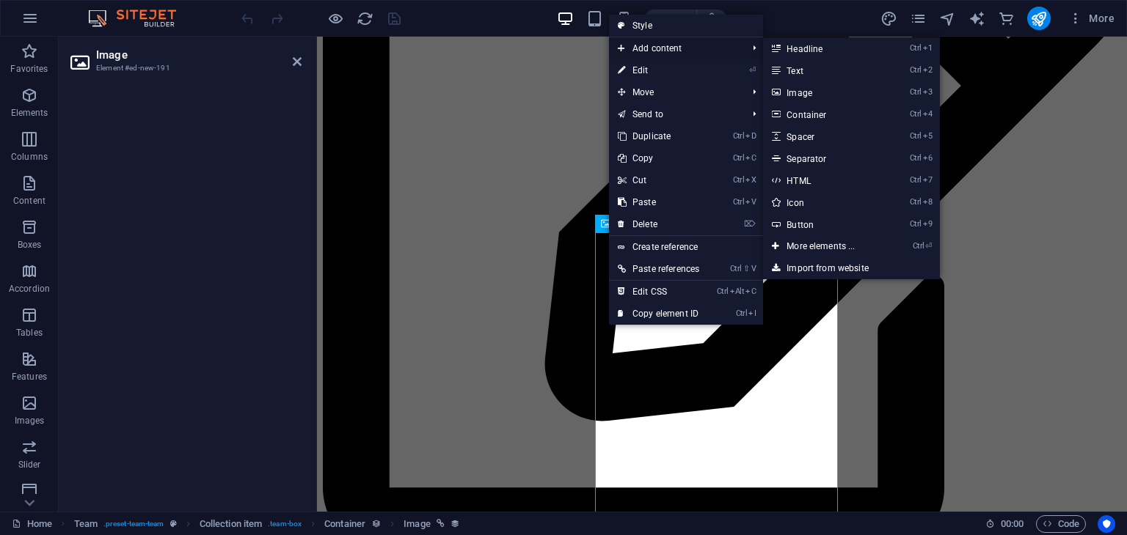
click at [675, 46] on span "Add content" at bounding box center [675, 48] width 132 height 22
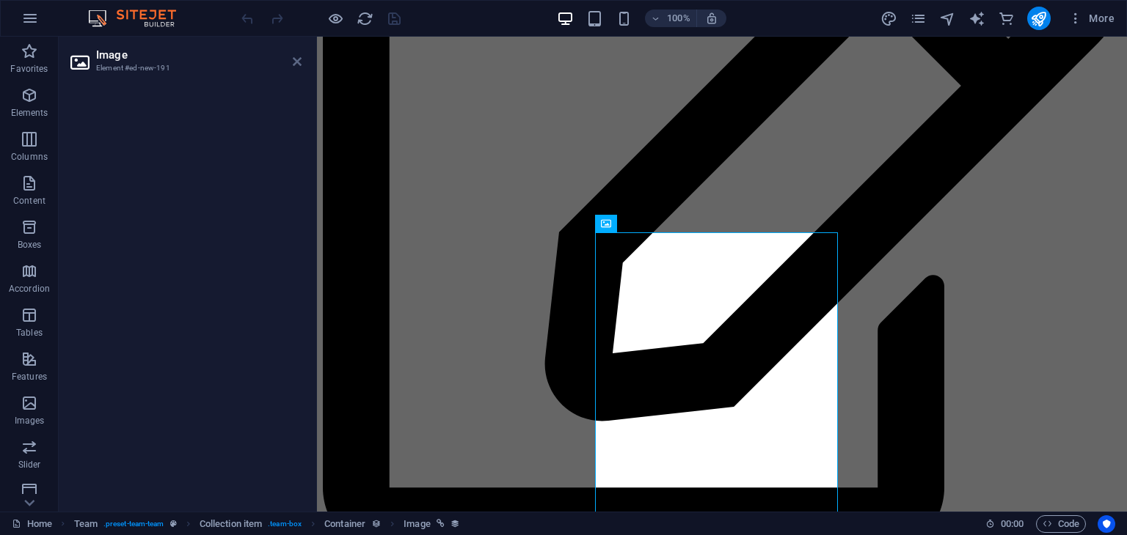
click at [300, 62] on icon at bounding box center [297, 62] width 9 height 12
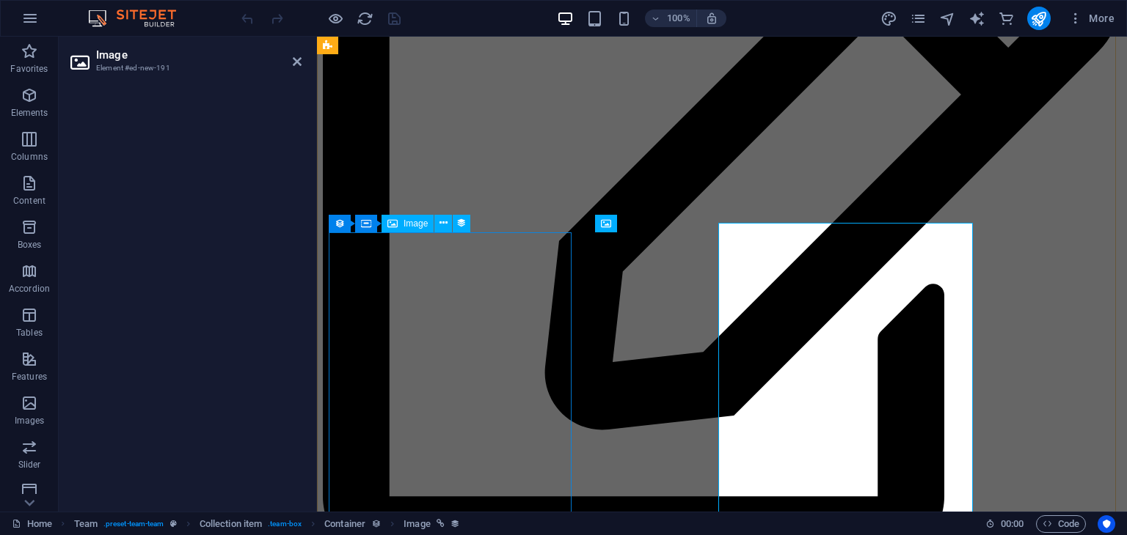
scroll to position [5953, 0]
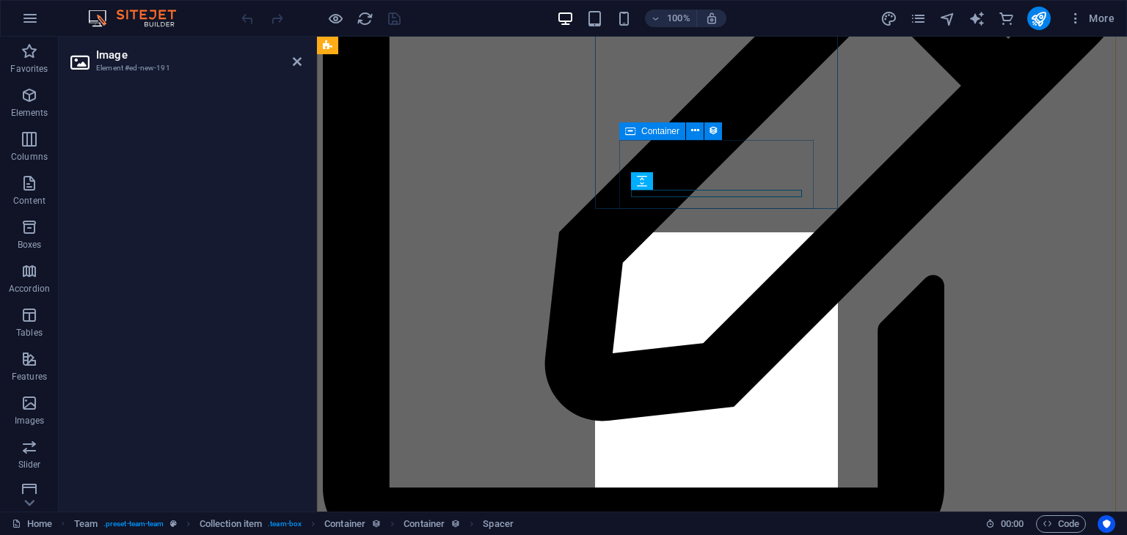
scroll to position [5944, 0]
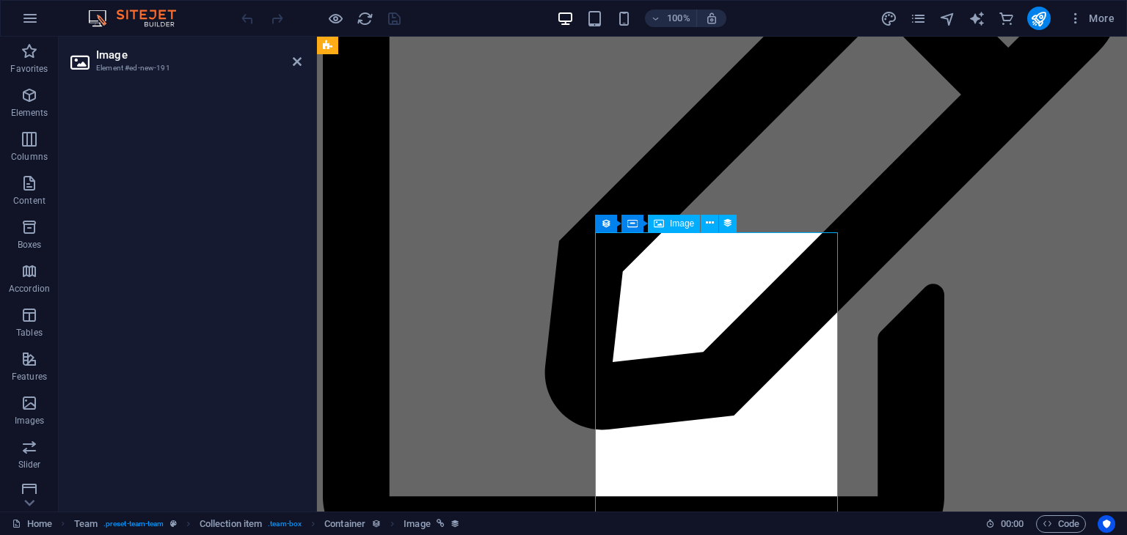
scroll to position [5953, 0]
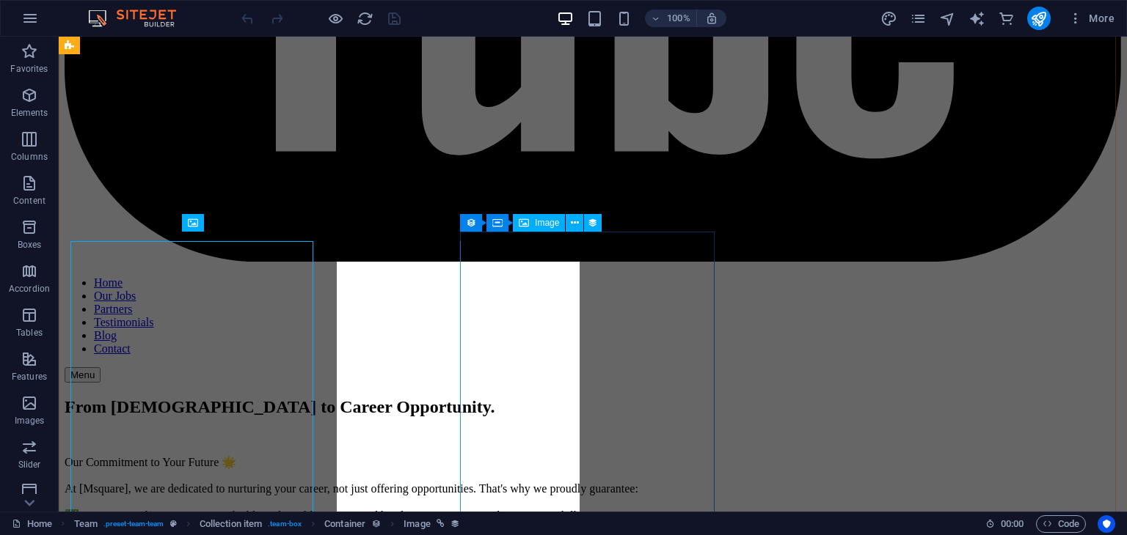
scroll to position [5944, 0]
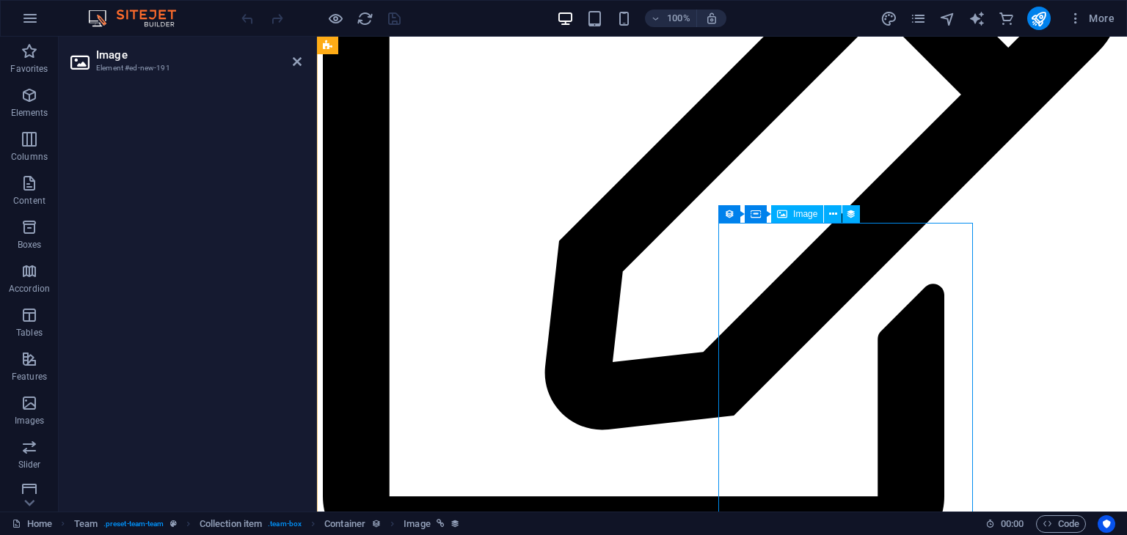
scroll to position [5953, 0]
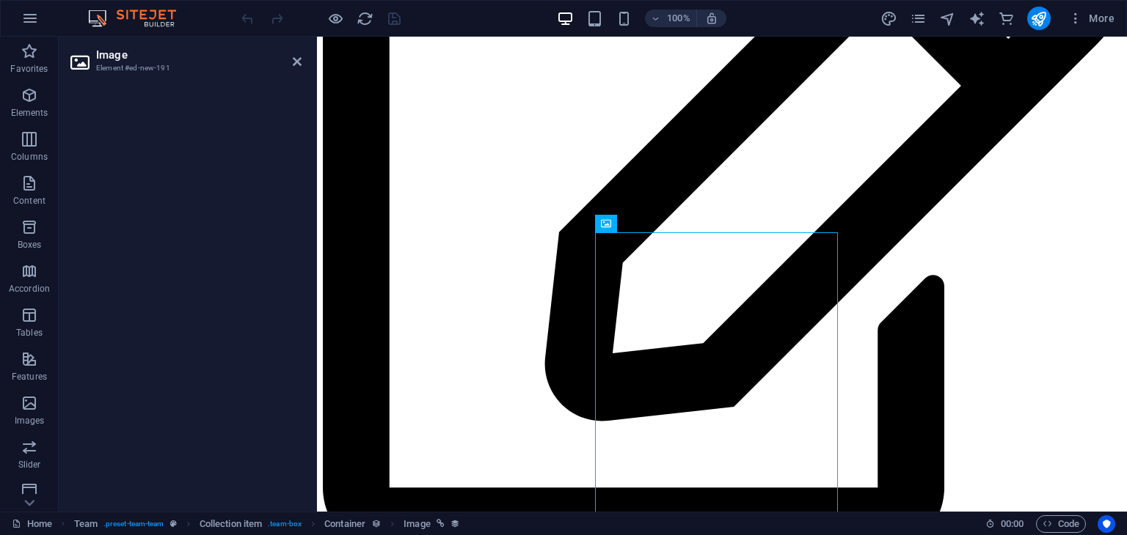
click at [169, 62] on h3 "Element #ed-new-191" at bounding box center [184, 68] width 176 height 13
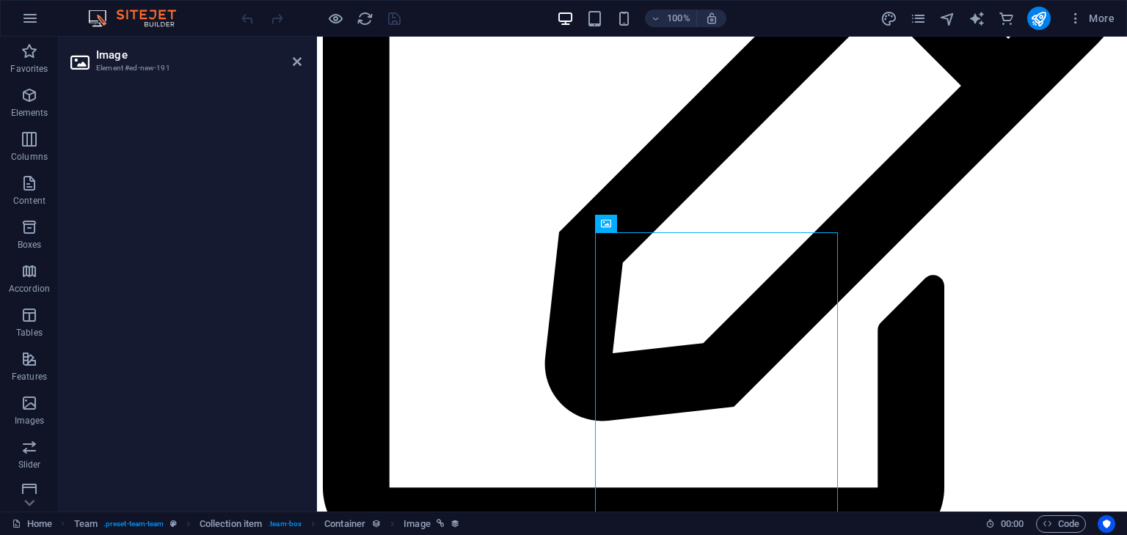
click at [169, 62] on h3 "Element #ed-new-191" at bounding box center [184, 68] width 176 height 13
click at [294, 60] on icon at bounding box center [297, 62] width 9 height 12
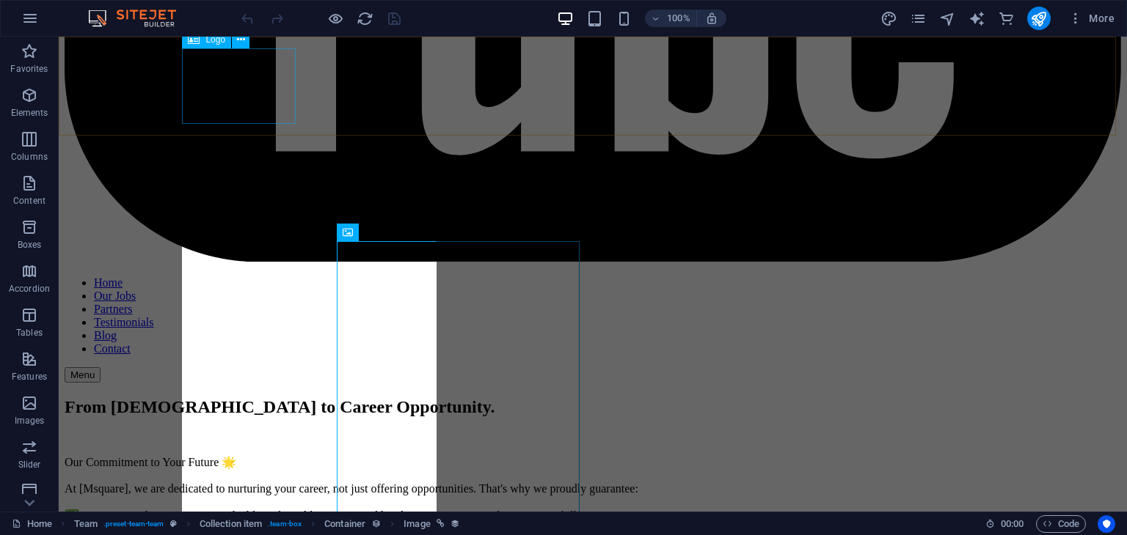
scroll to position [5944, 0]
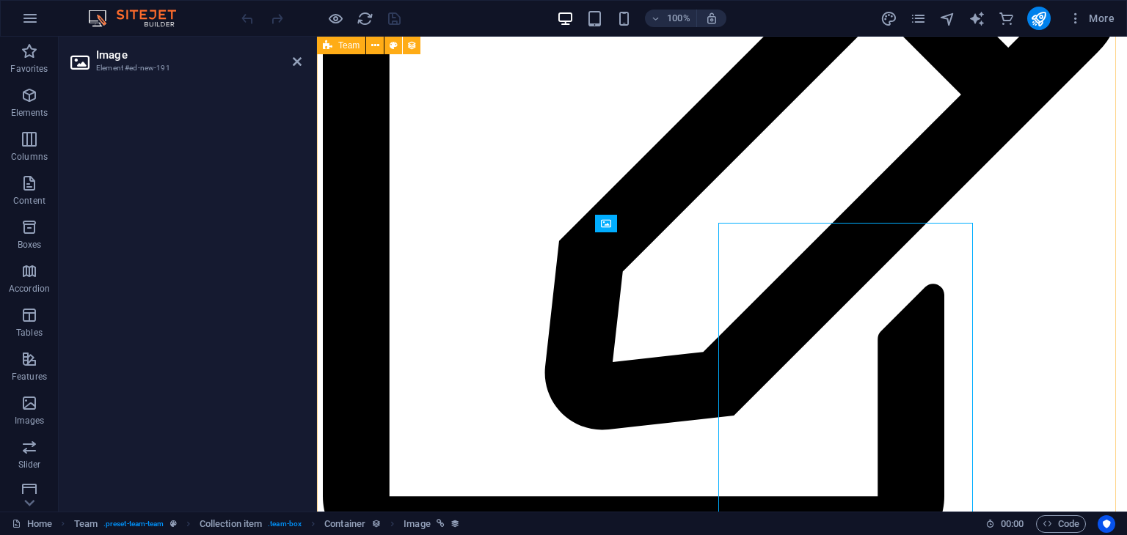
scroll to position [5953, 0]
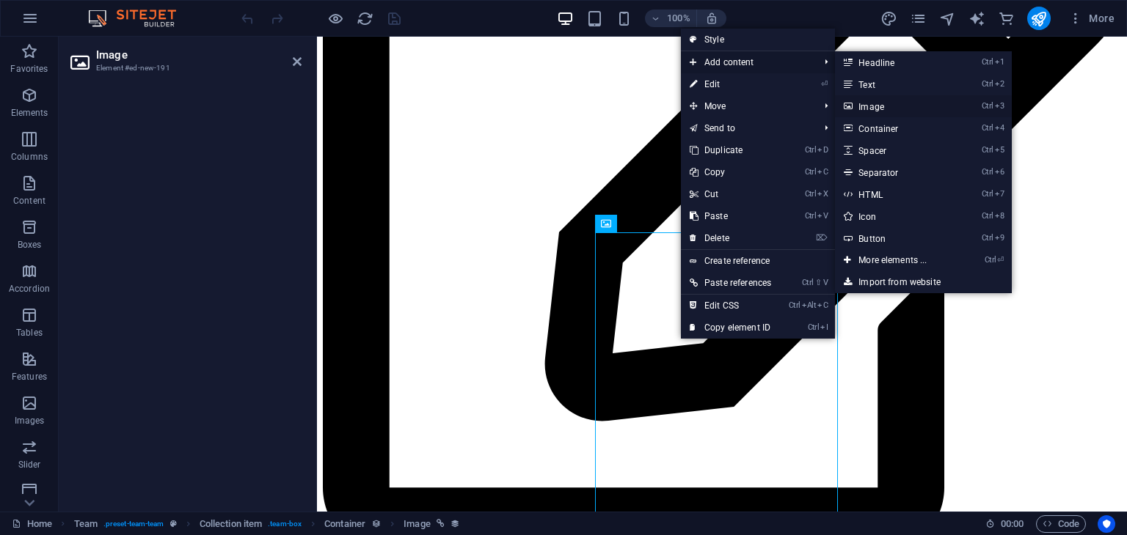
click at [869, 110] on link "Ctrl 3 Image" at bounding box center [895, 106] width 121 height 22
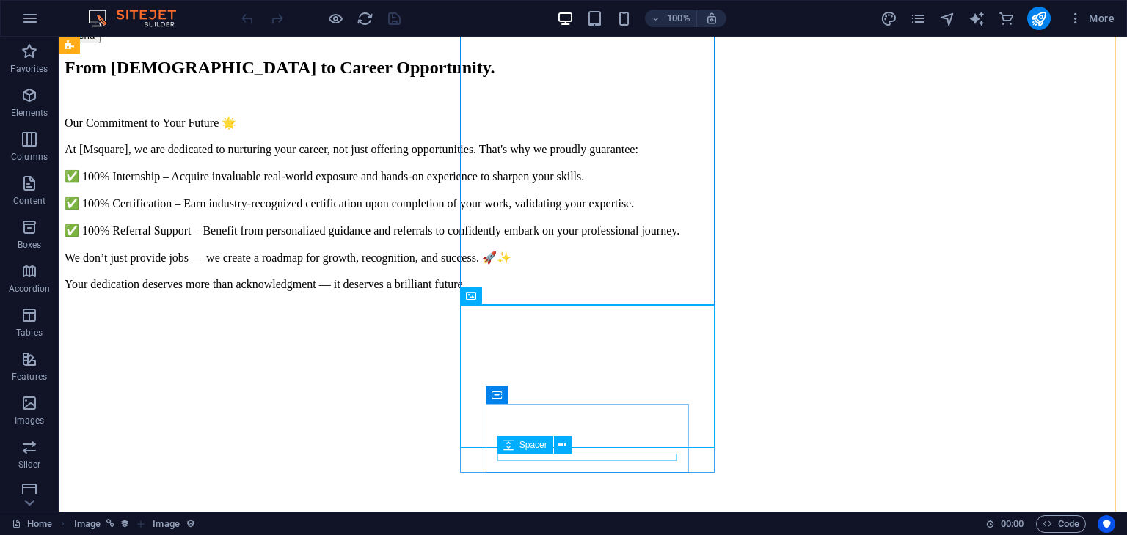
scroll to position [6307, 0]
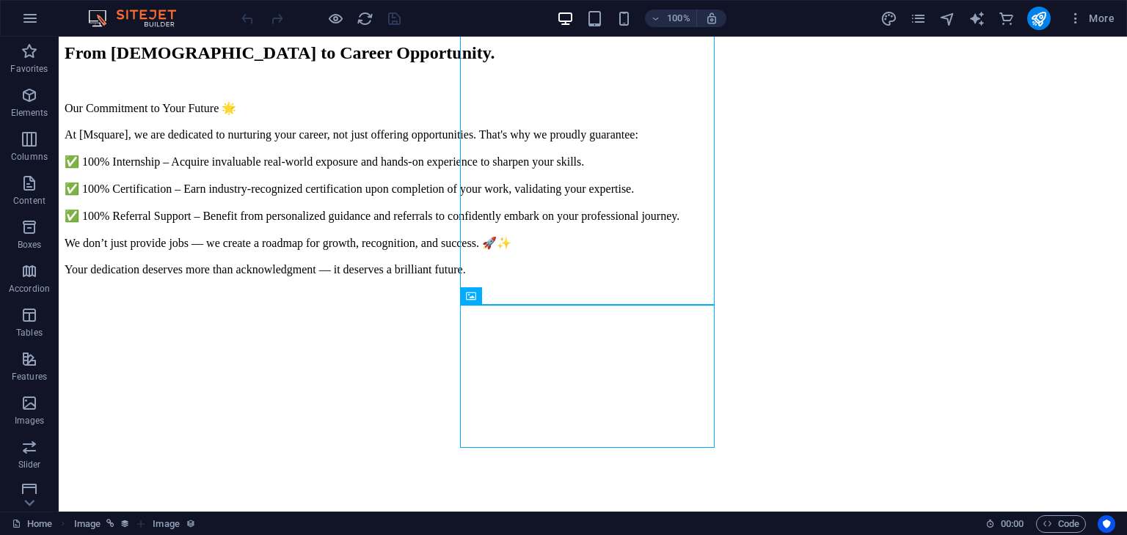
click at [249, 19] on div at bounding box center [320, 18] width 164 height 23
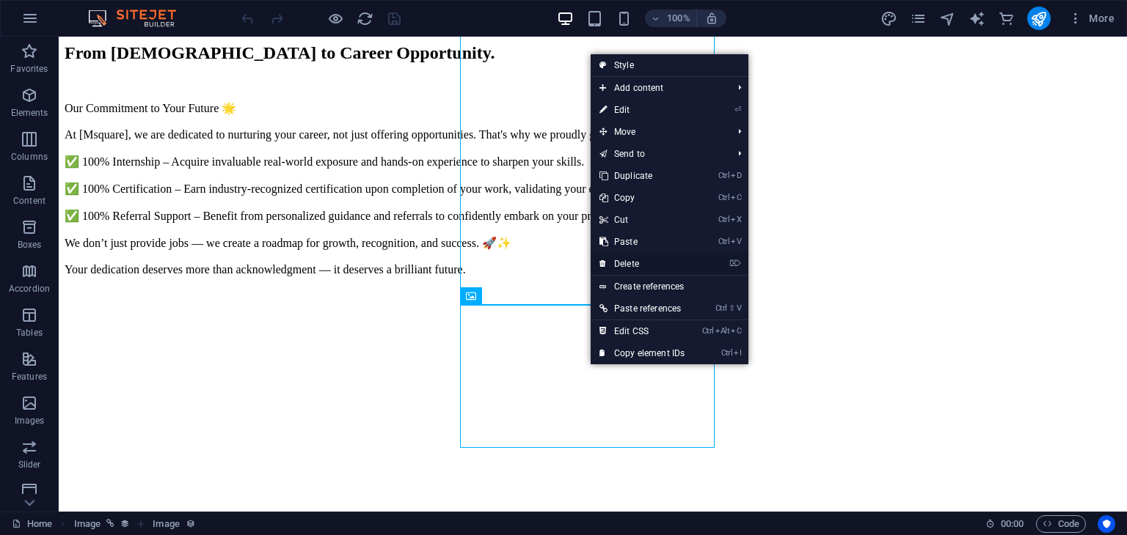
click at [610, 257] on link "⌦ Delete" at bounding box center [641, 264] width 103 height 22
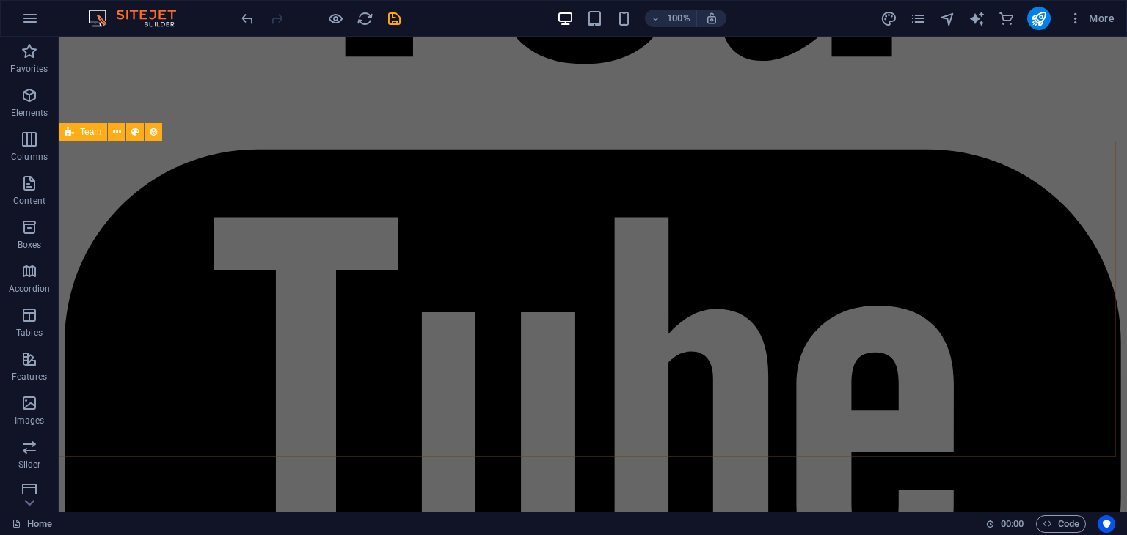
scroll to position [5504, 0]
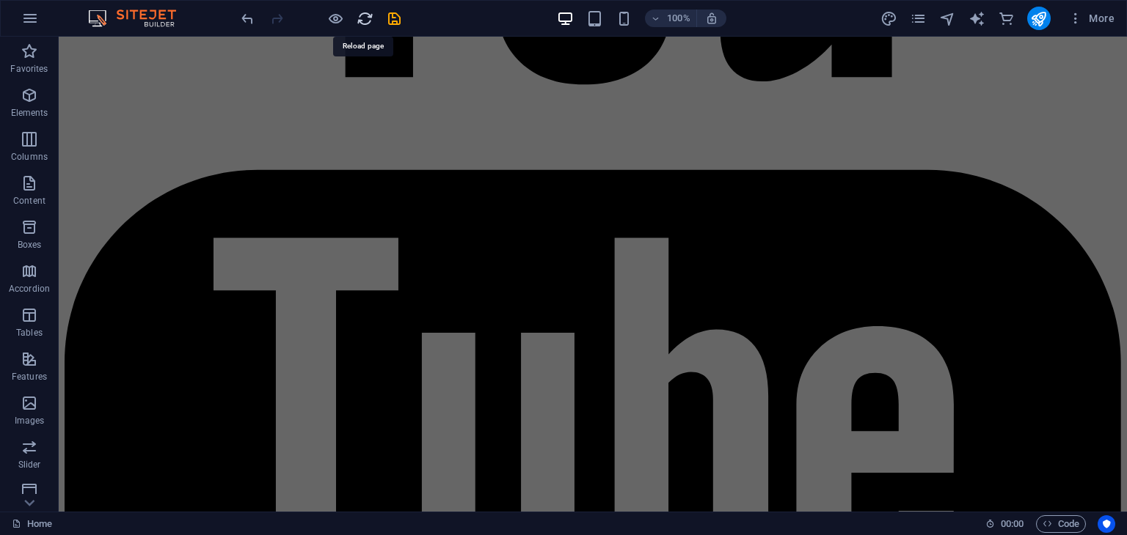
click at [356, 21] on icon "reload" at bounding box center [364, 18] width 17 height 17
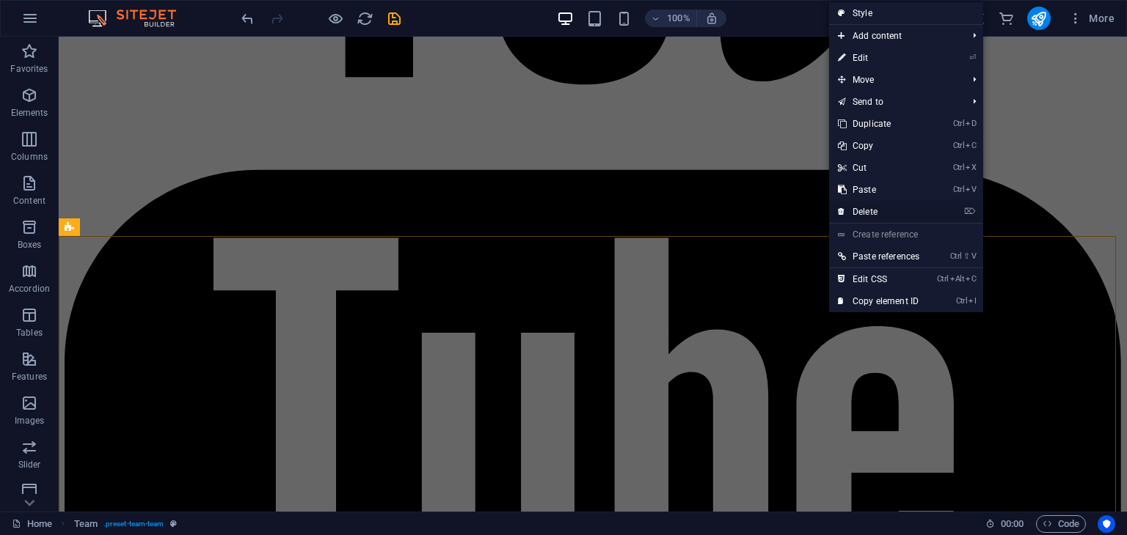
click at [867, 210] on link "⌦ Delete" at bounding box center [878, 212] width 99 height 22
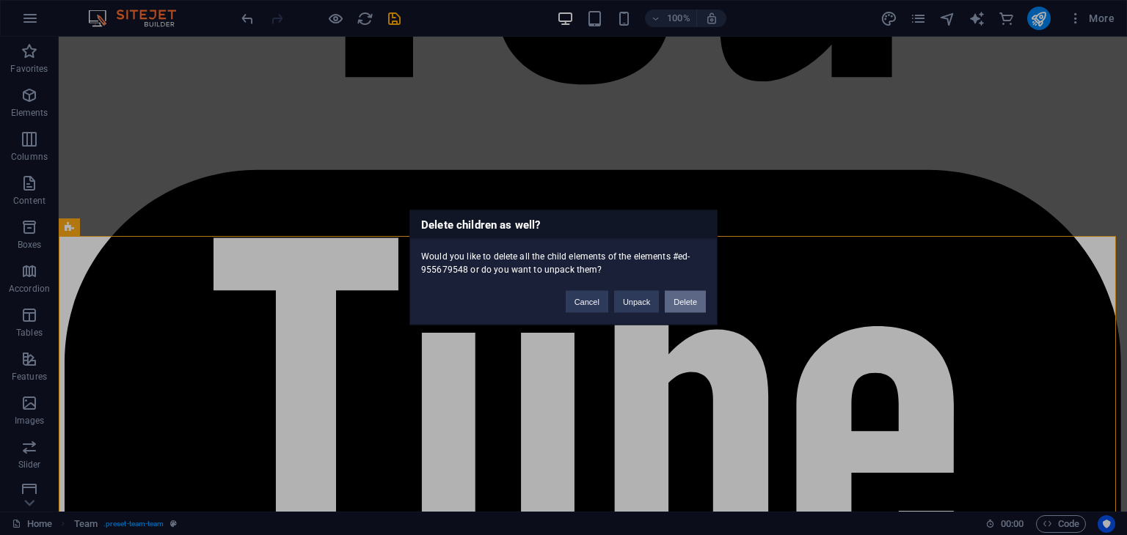
click at [678, 297] on button "Delete" at bounding box center [684, 302] width 41 height 22
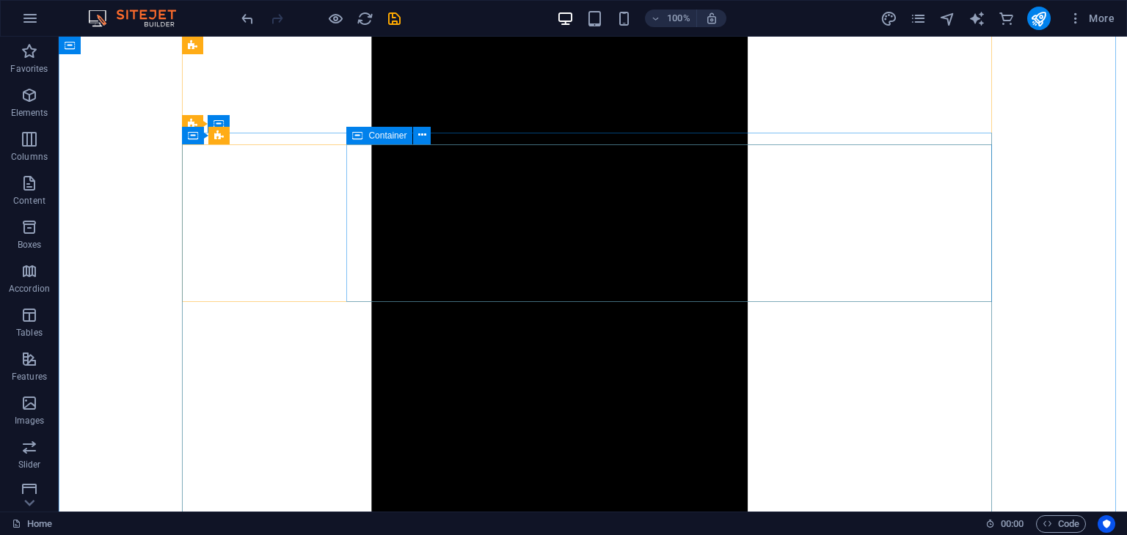
scroll to position [1250, 0]
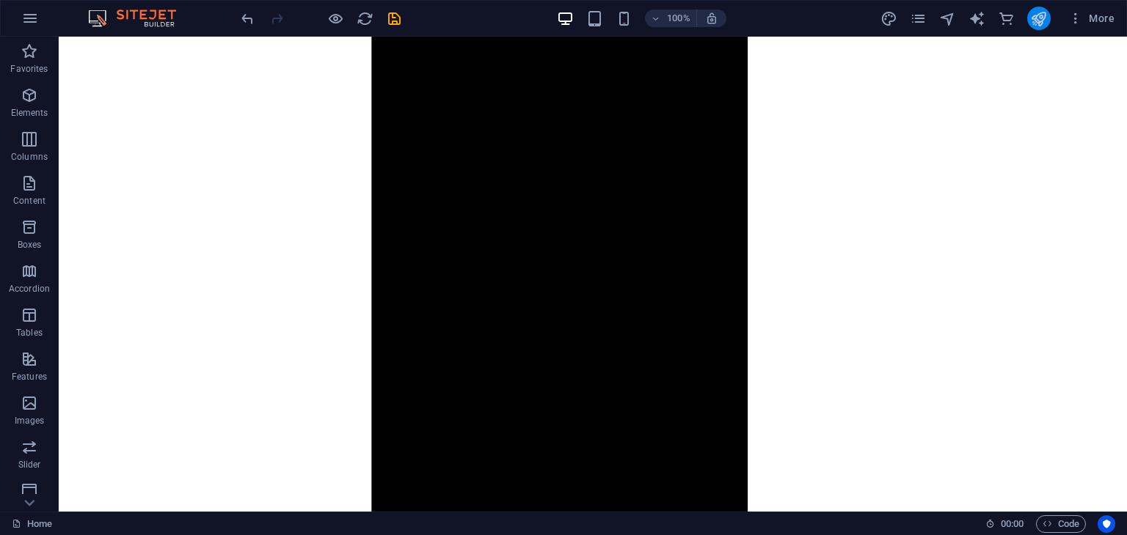
click at [1039, 16] on icon "publish" at bounding box center [1038, 18] width 17 height 17
